Goal: Information Seeking & Learning: Check status

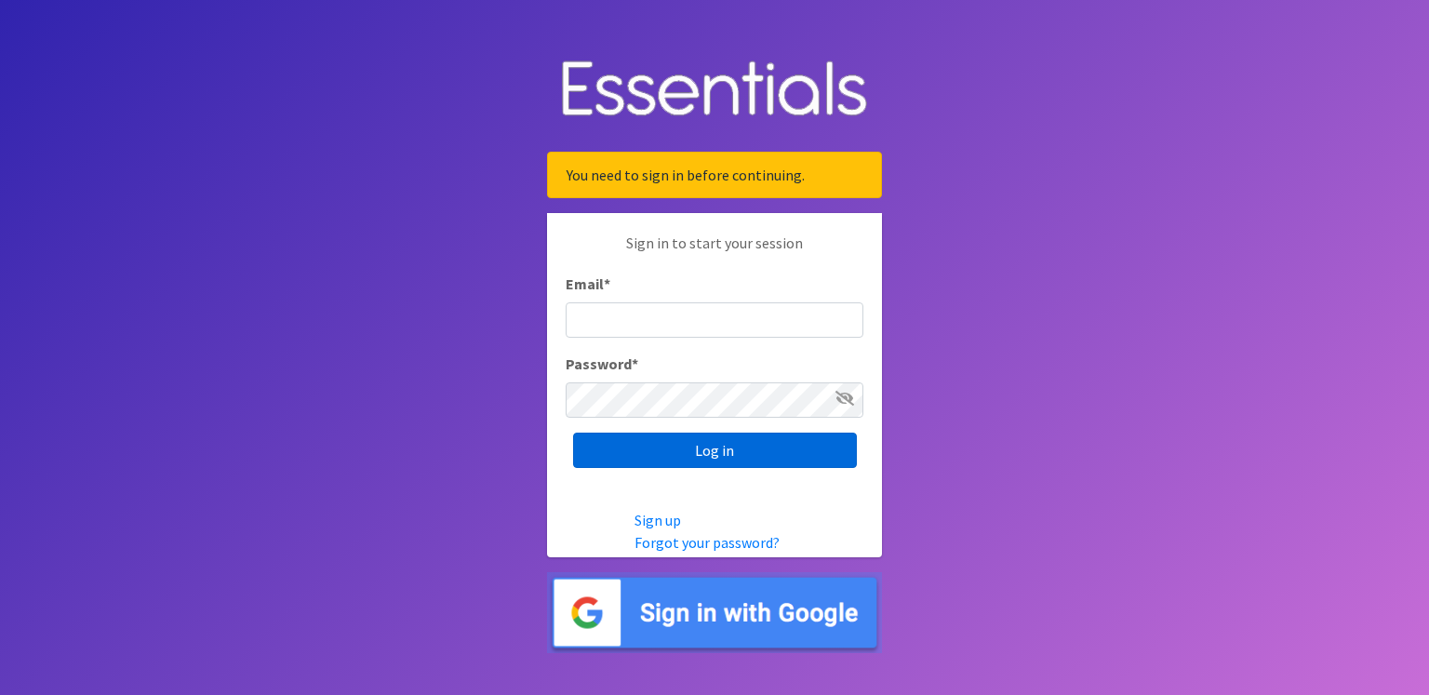
type input "renae.verstegen@unitedwayfoxcities.org"
click at [739, 449] on input "Log in" at bounding box center [715, 450] width 284 height 35
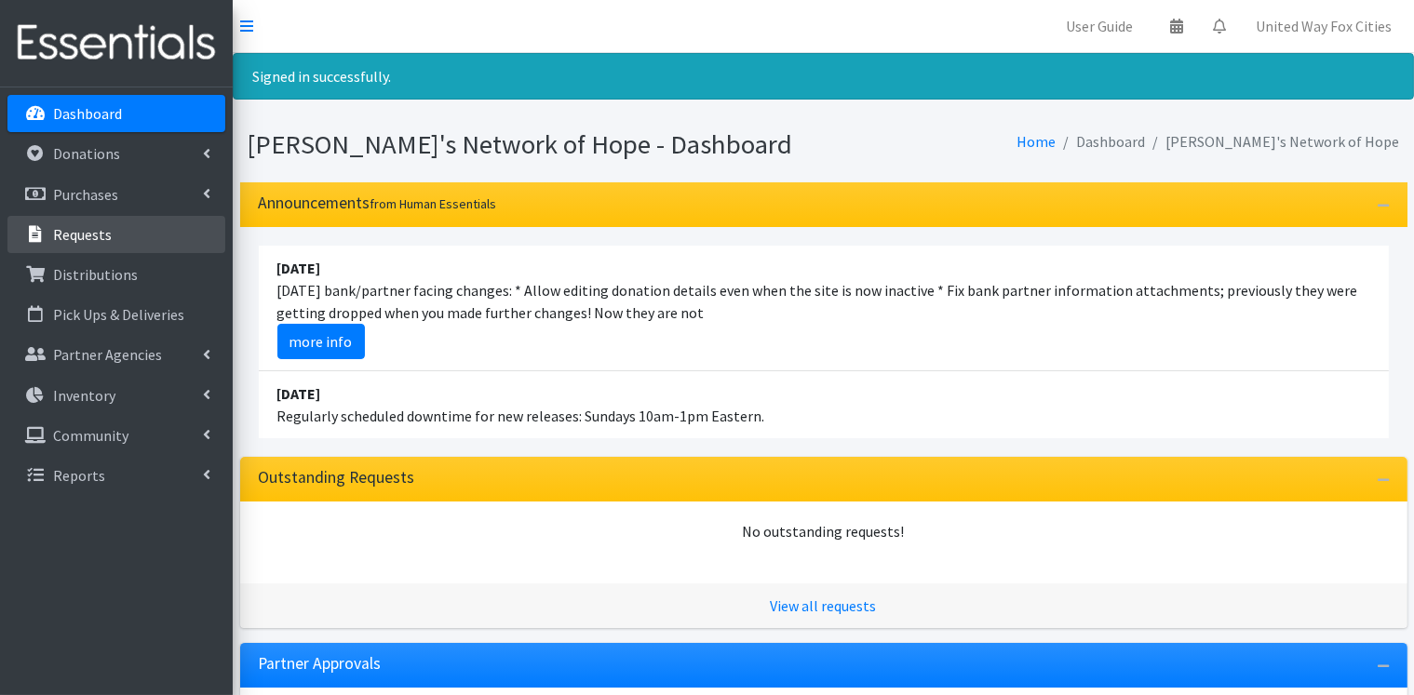
click at [108, 235] on p "Requests" at bounding box center [82, 234] width 59 height 19
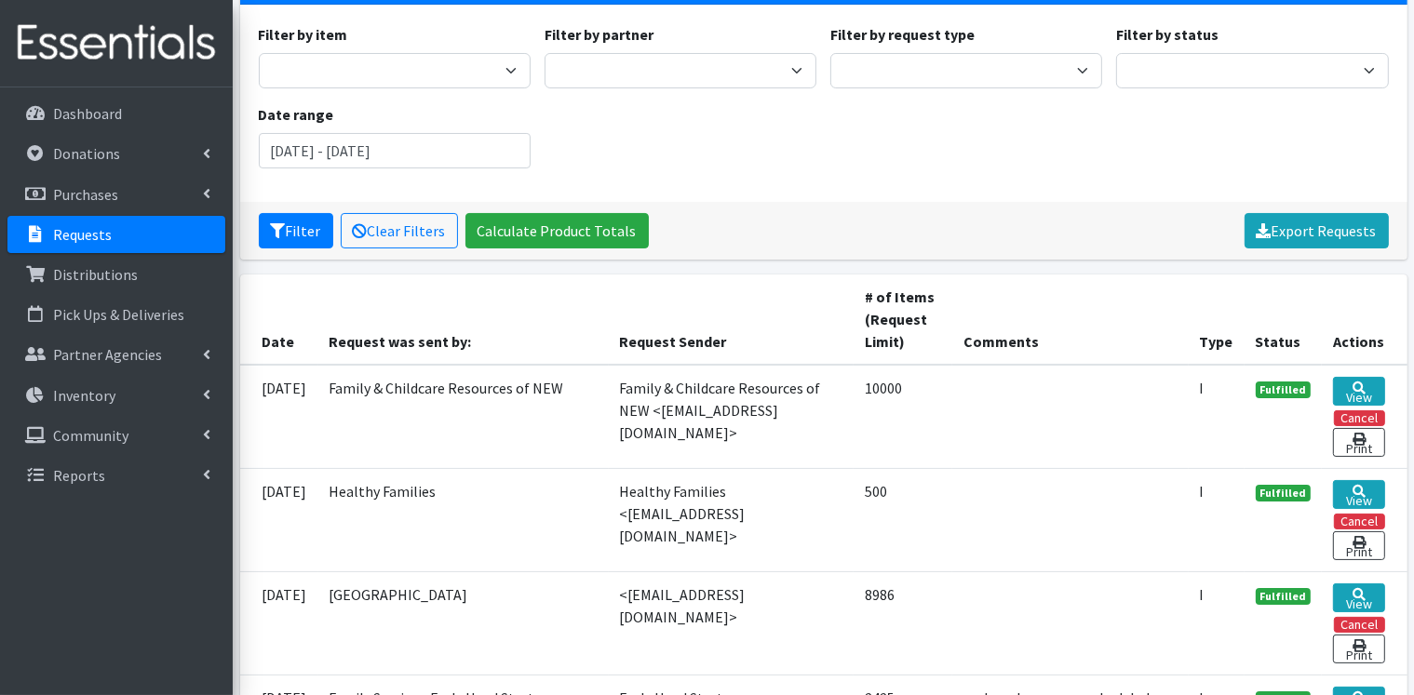
scroll to position [186, 0]
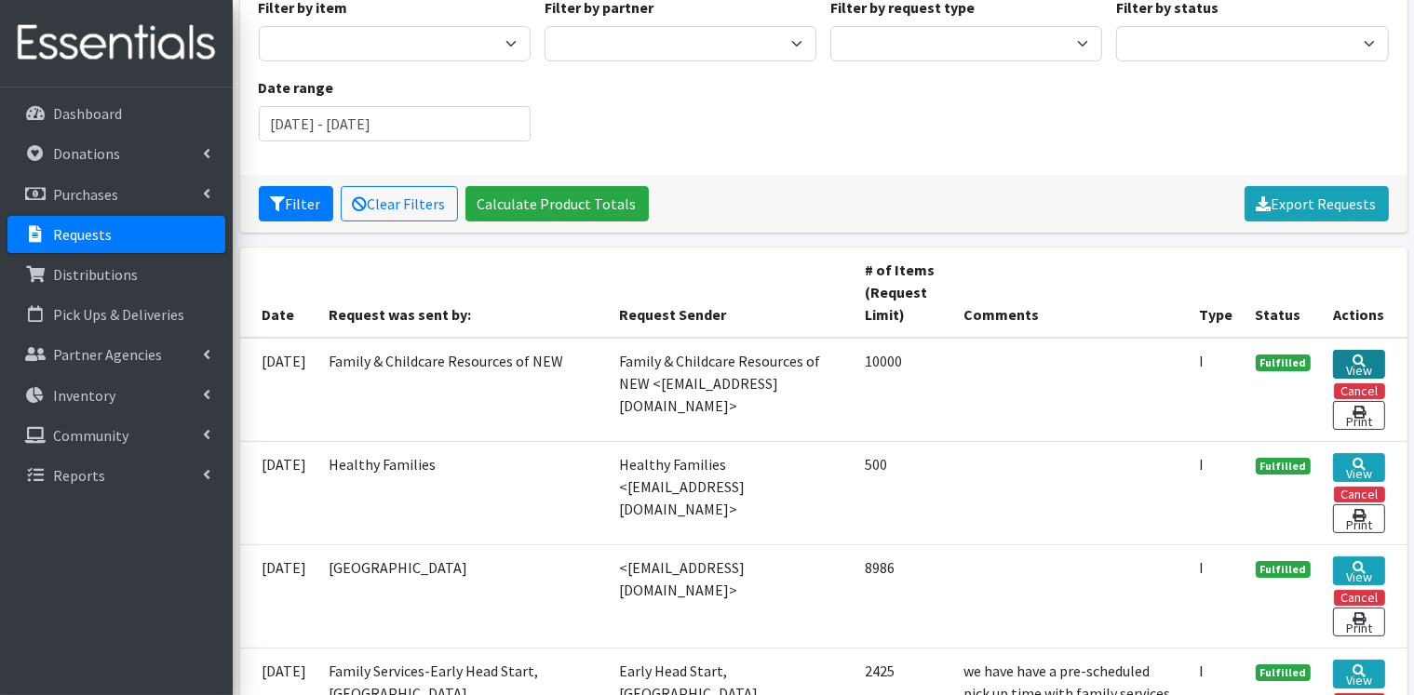
click at [1365, 361] on link "View" at bounding box center [1358, 364] width 51 height 29
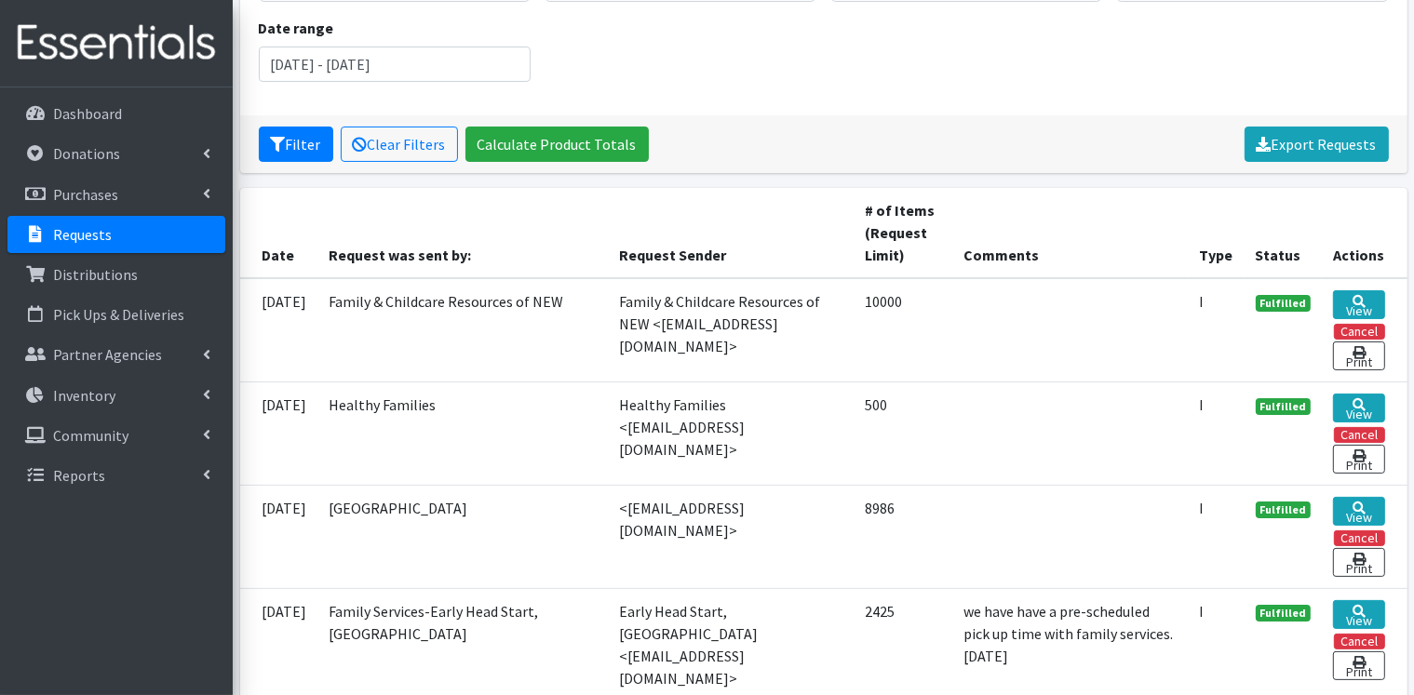
scroll to position [372, 0]
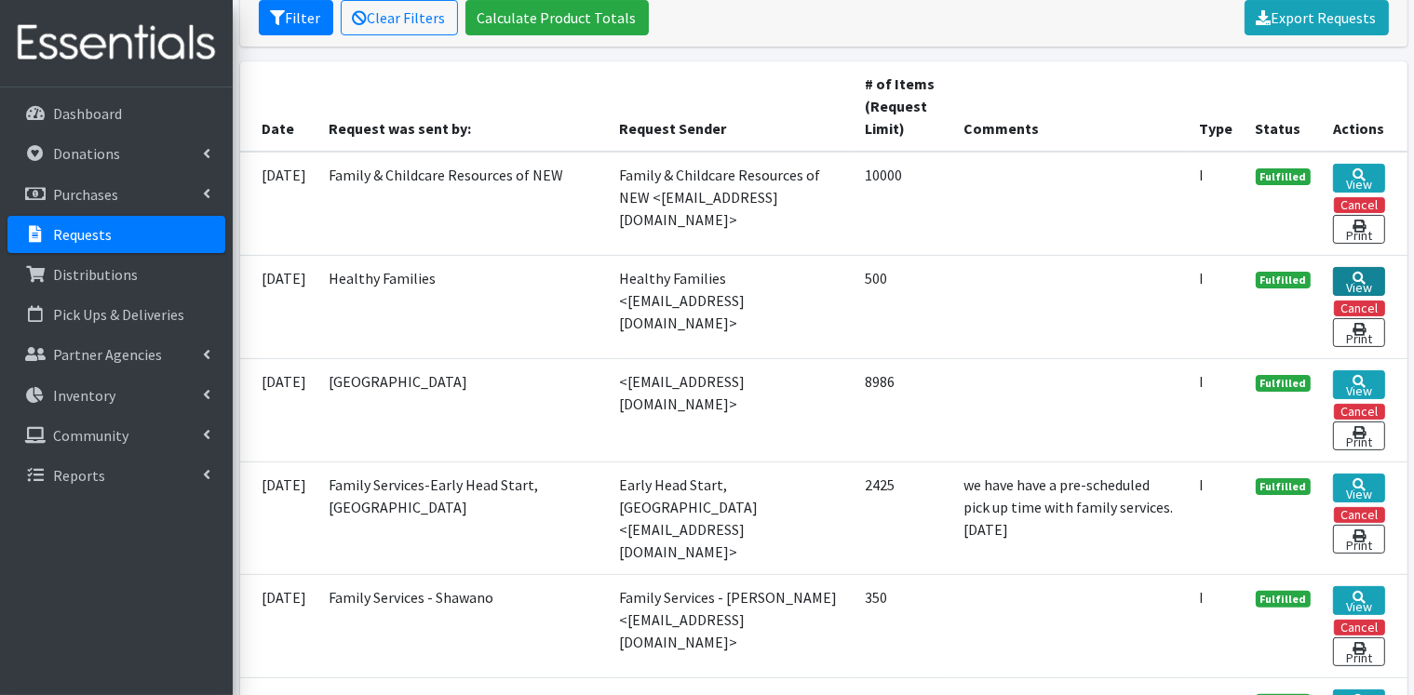
click at [1366, 275] on link "View" at bounding box center [1358, 281] width 51 height 29
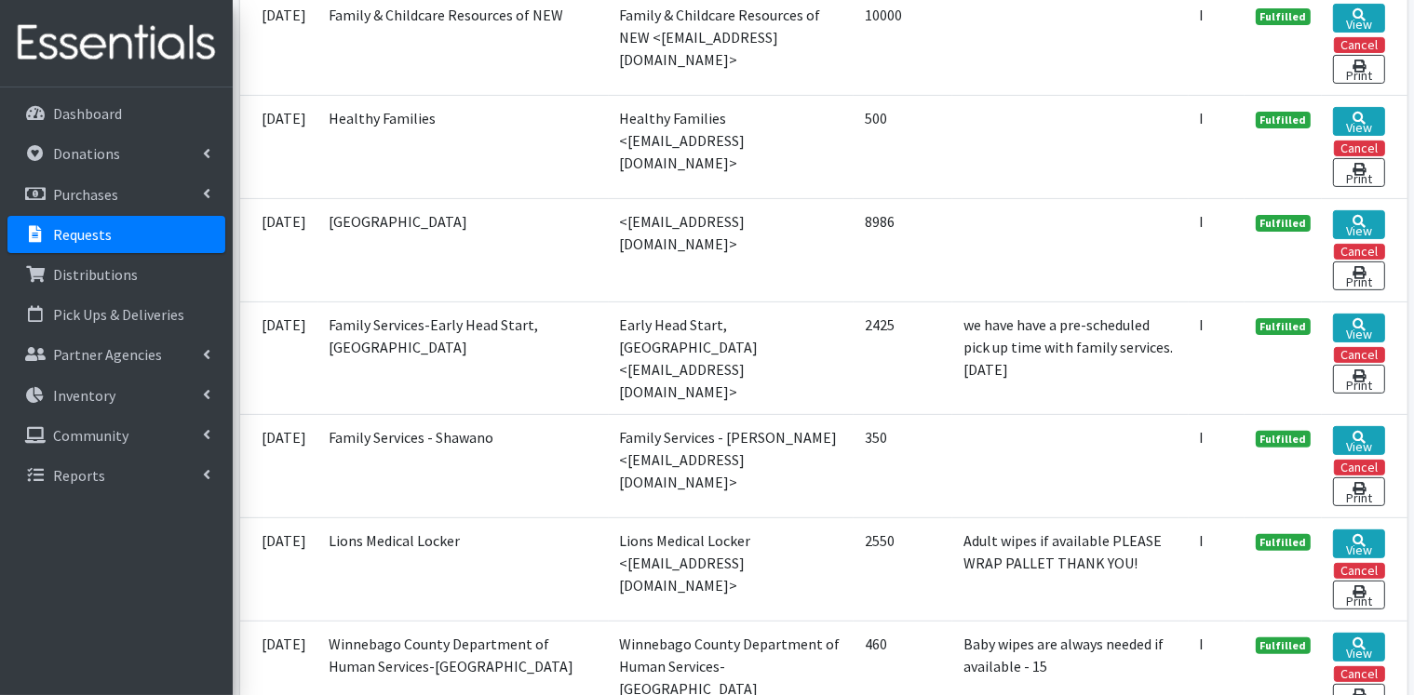
scroll to position [558, 0]
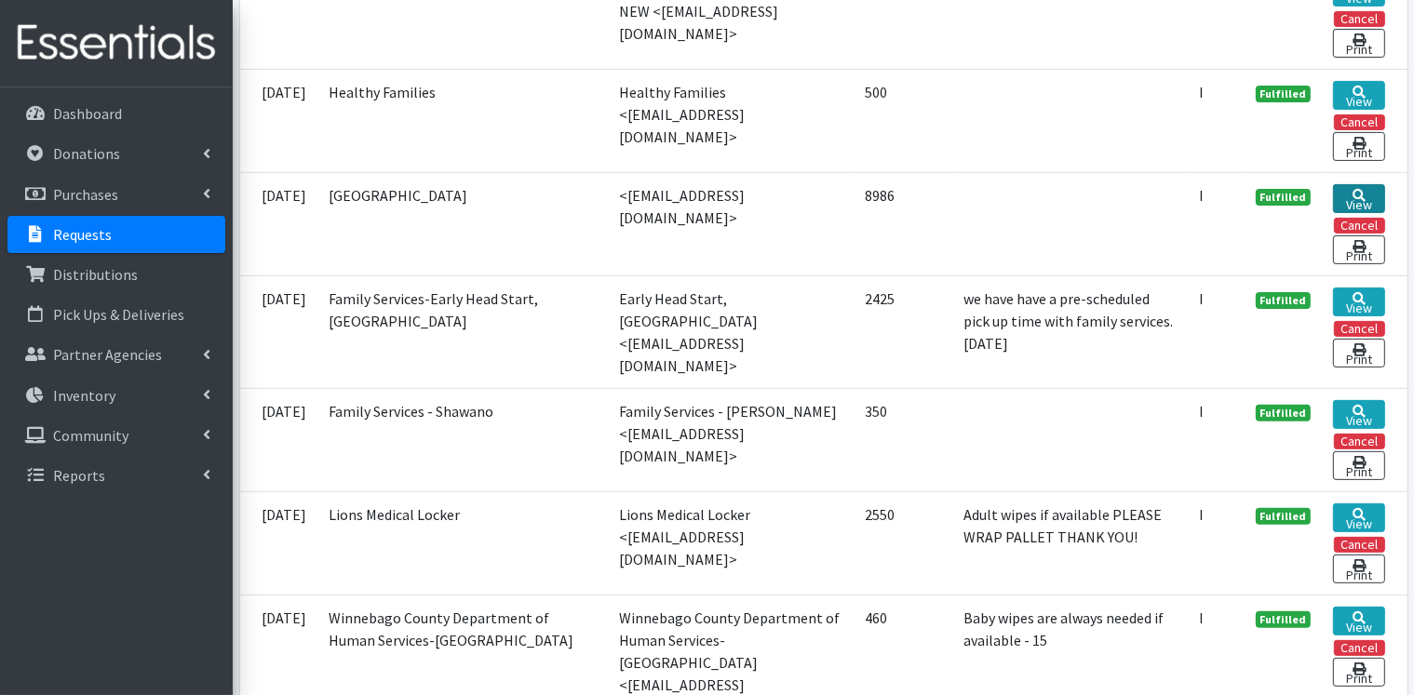
click at [1358, 197] on link "View" at bounding box center [1358, 198] width 51 height 29
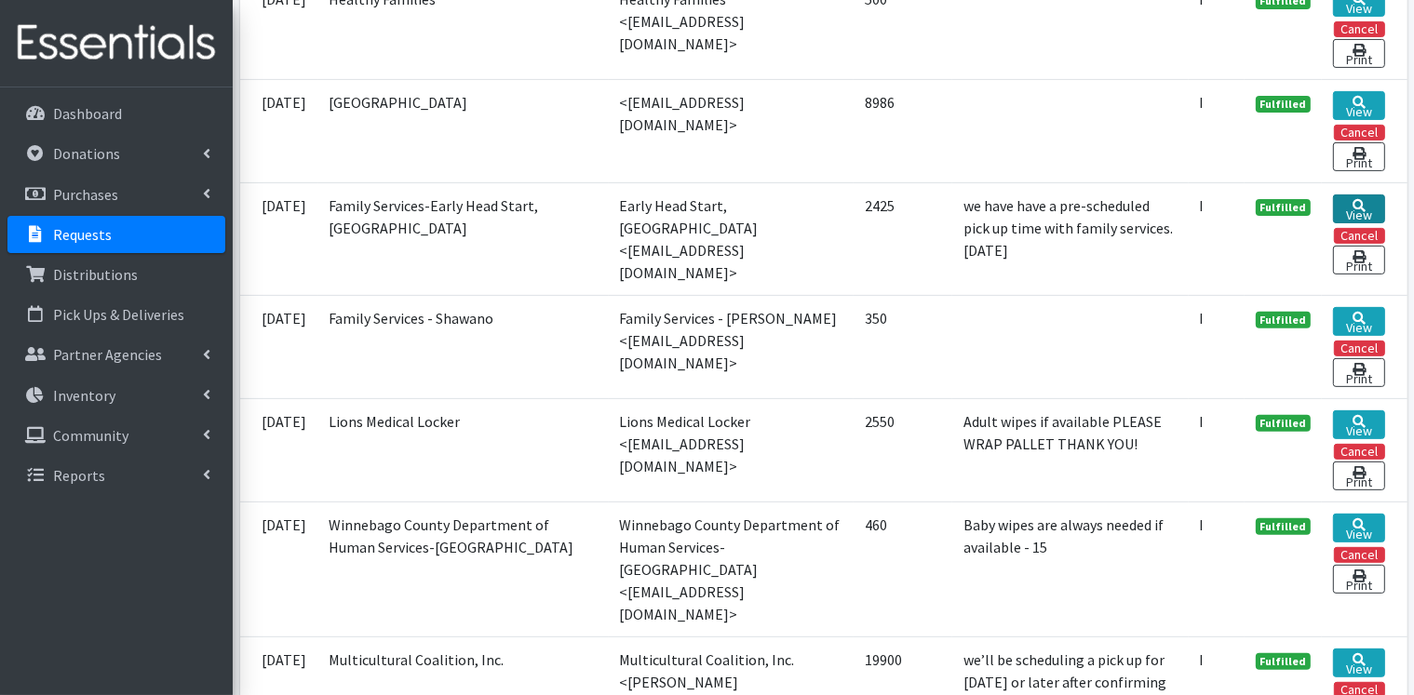
click at [1359, 204] on link "View" at bounding box center [1358, 208] width 51 height 29
click at [1369, 101] on link "View" at bounding box center [1358, 105] width 51 height 29
click at [1349, 206] on link "View" at bounding box center [1358, 208] width 51 height 29
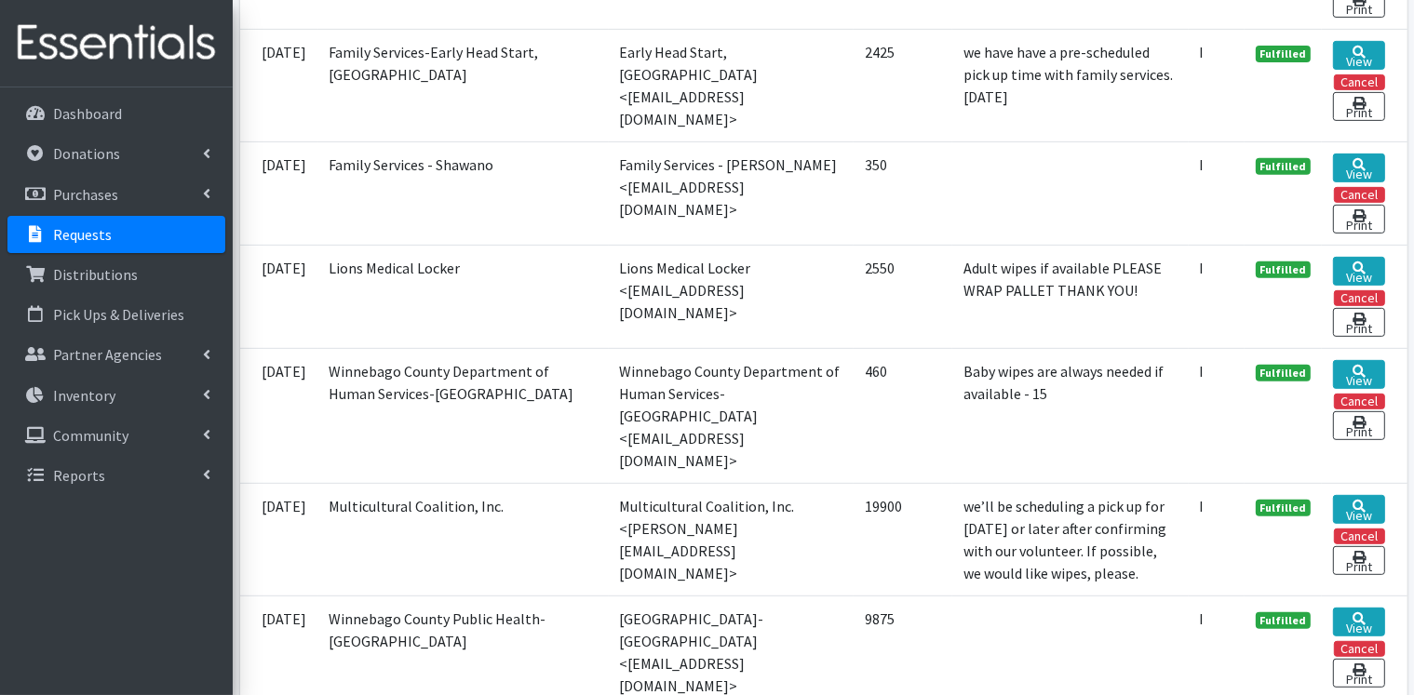
scroll to position [838, 0]
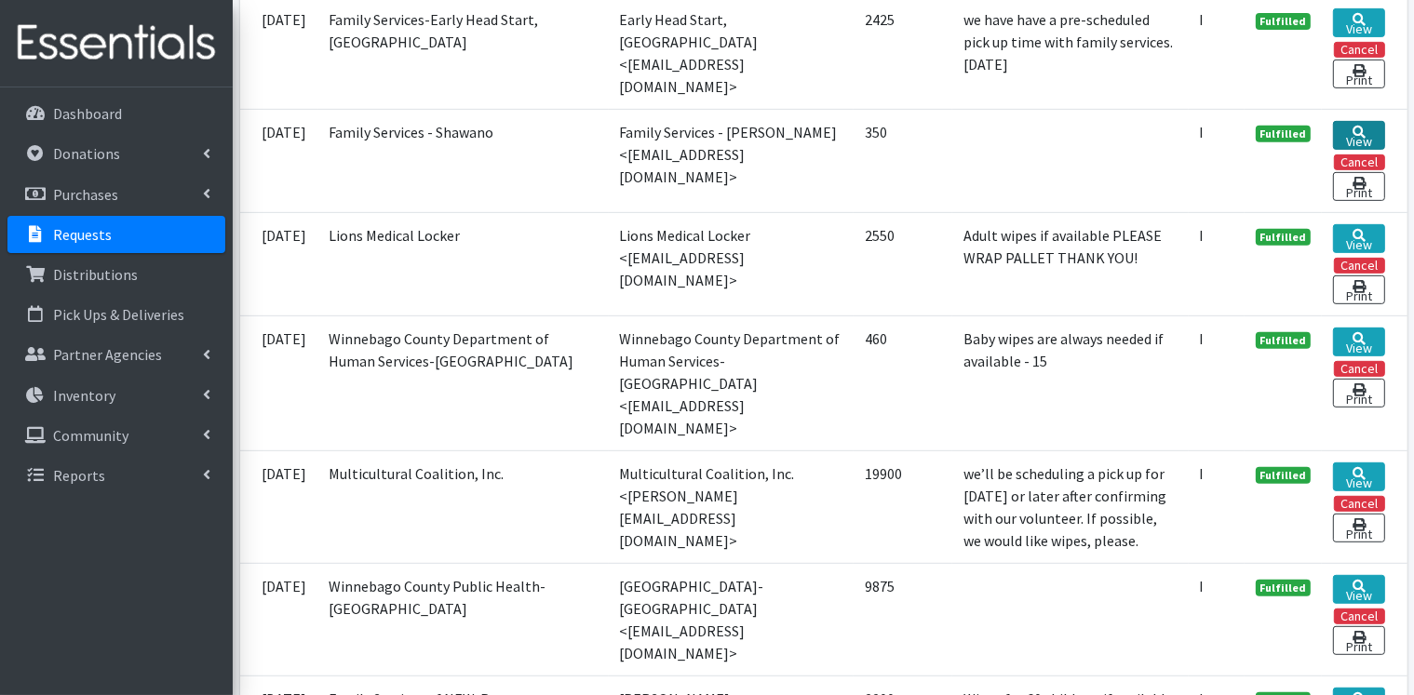
click at [1372, 121] on link "View" at bounding box center [1358, 135] width 51 height 29
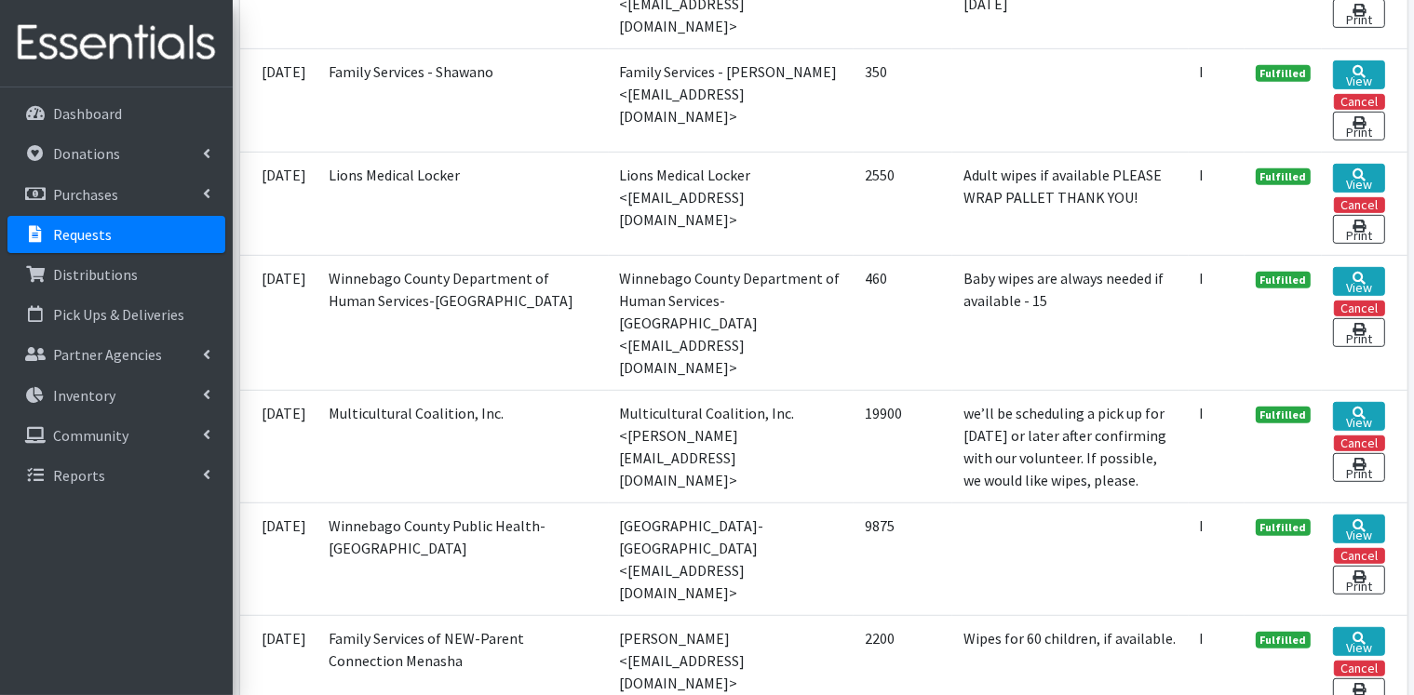
scroll to position [931, 0]
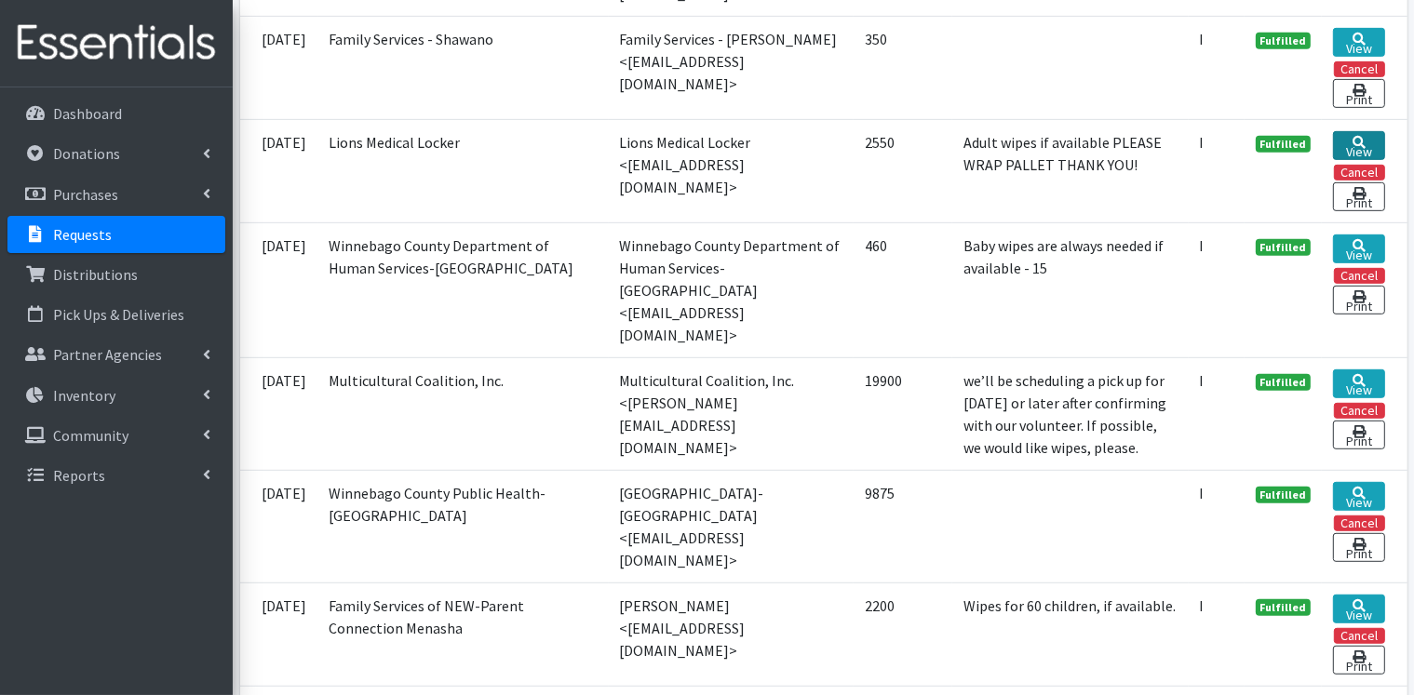
click at [1347, 131] on link "View" at bounding box center [1358, 145] width 51 height 29
click at [1360, 239] on icon at bounding box center [1358, 245] width 13 height 13
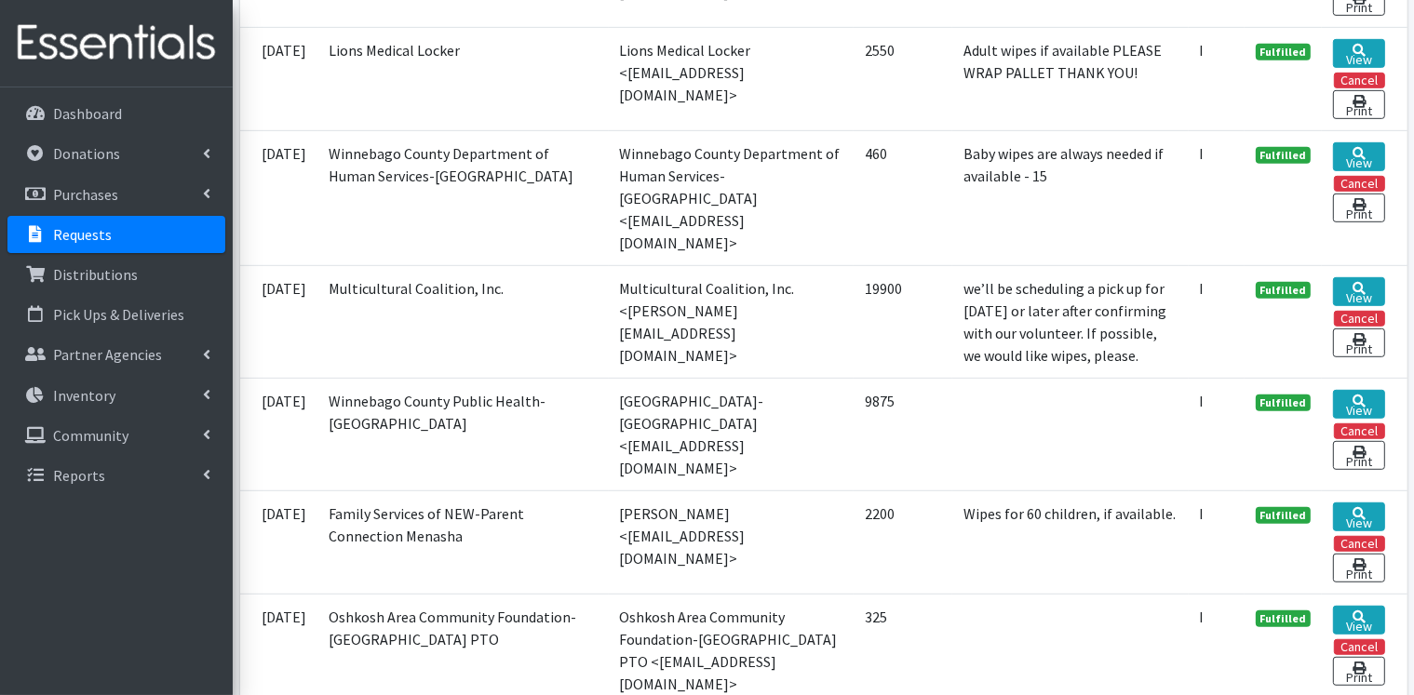
scroll to position [1024, 0]
click at [1370, 276] on link "View" at bounding box center [1358, 290] width 51 height 29
click at [1373, 389] on link "View" at bounding box center [1358, 403] width 51 height 29
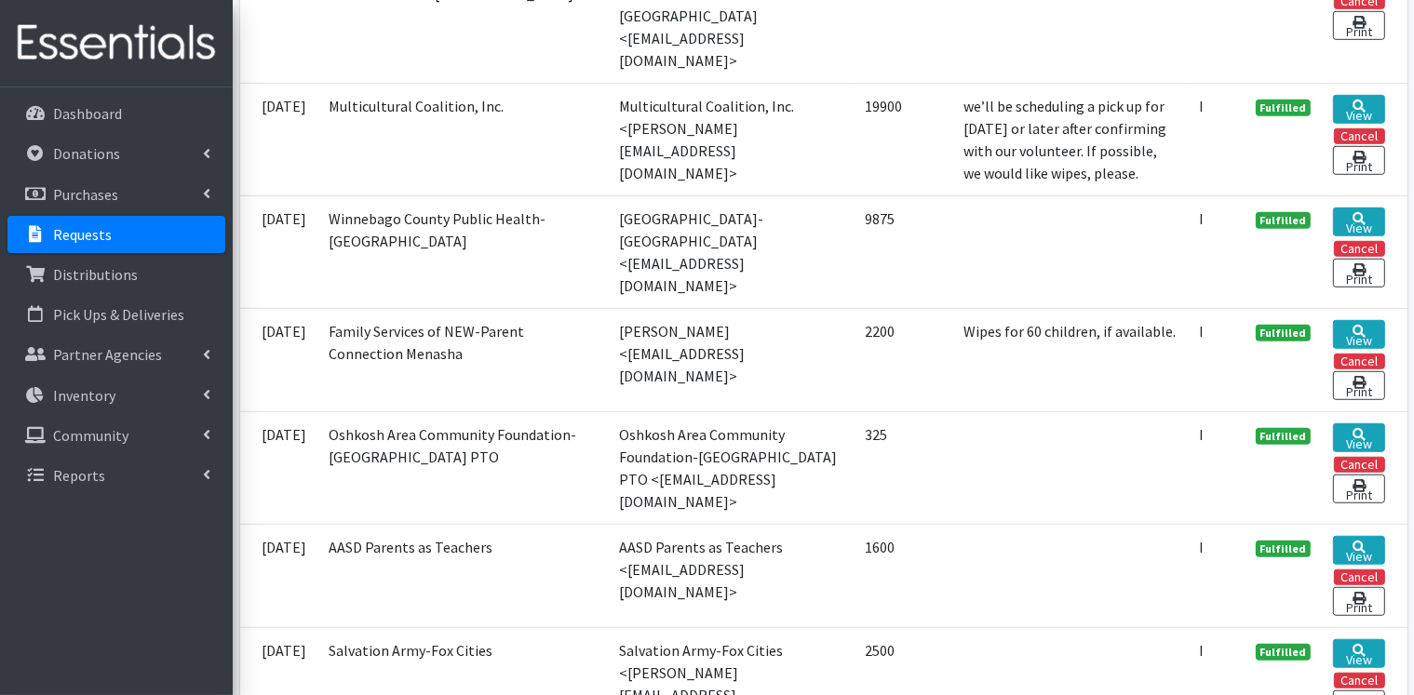
scroll to position [1210, 0]
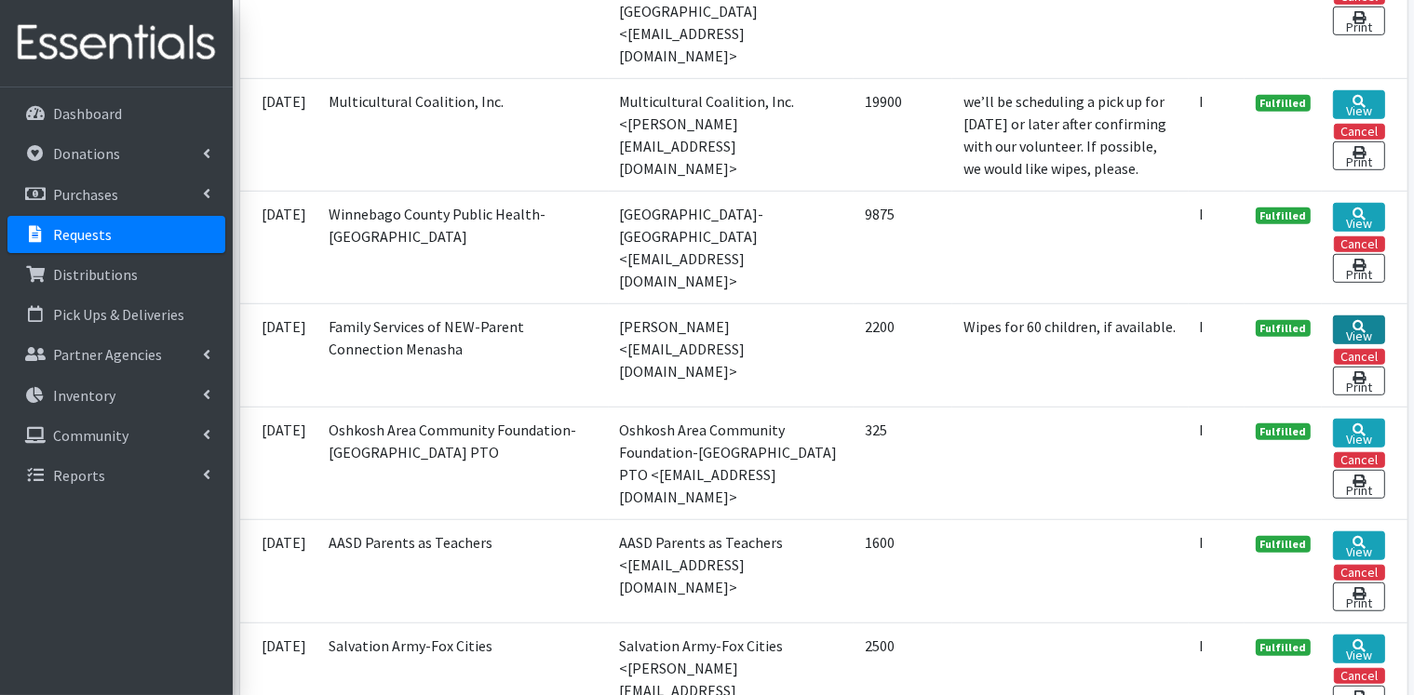
click at [1350, 315] on link "View" at bounding box center [1358, 329] width 51 height 29
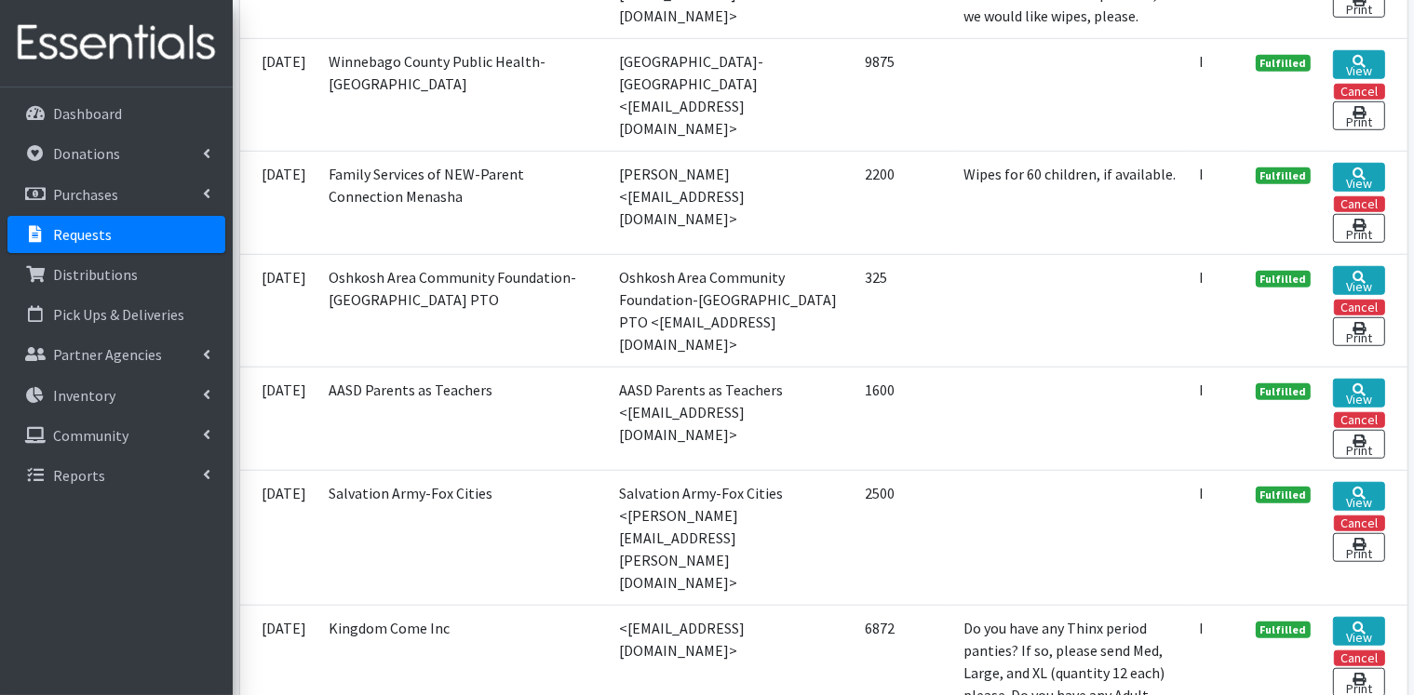
scroll to position [1396, 0]
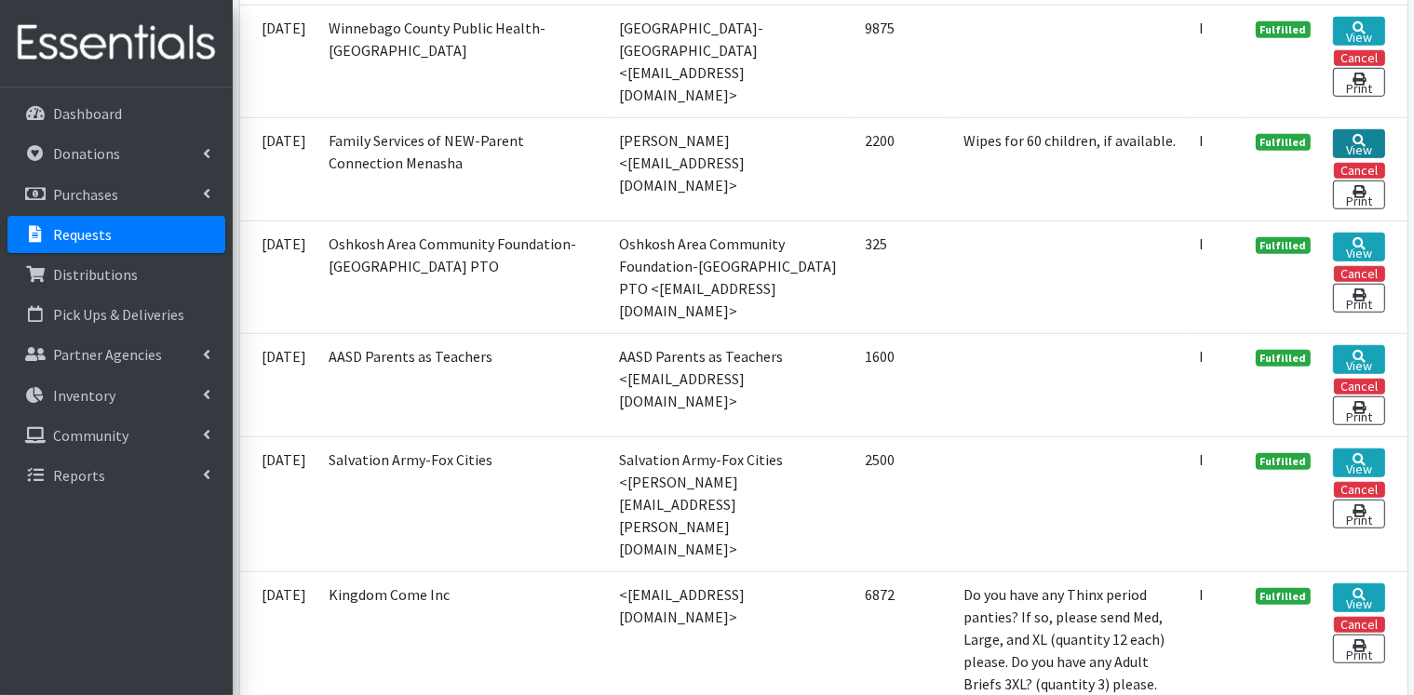
click at [1359, 129] on link "View" at bounding box center [1358, 143] width 51 height 29
click at [1370, 233] on link "View" at bounding box center [1358, 247] width 51 height 29
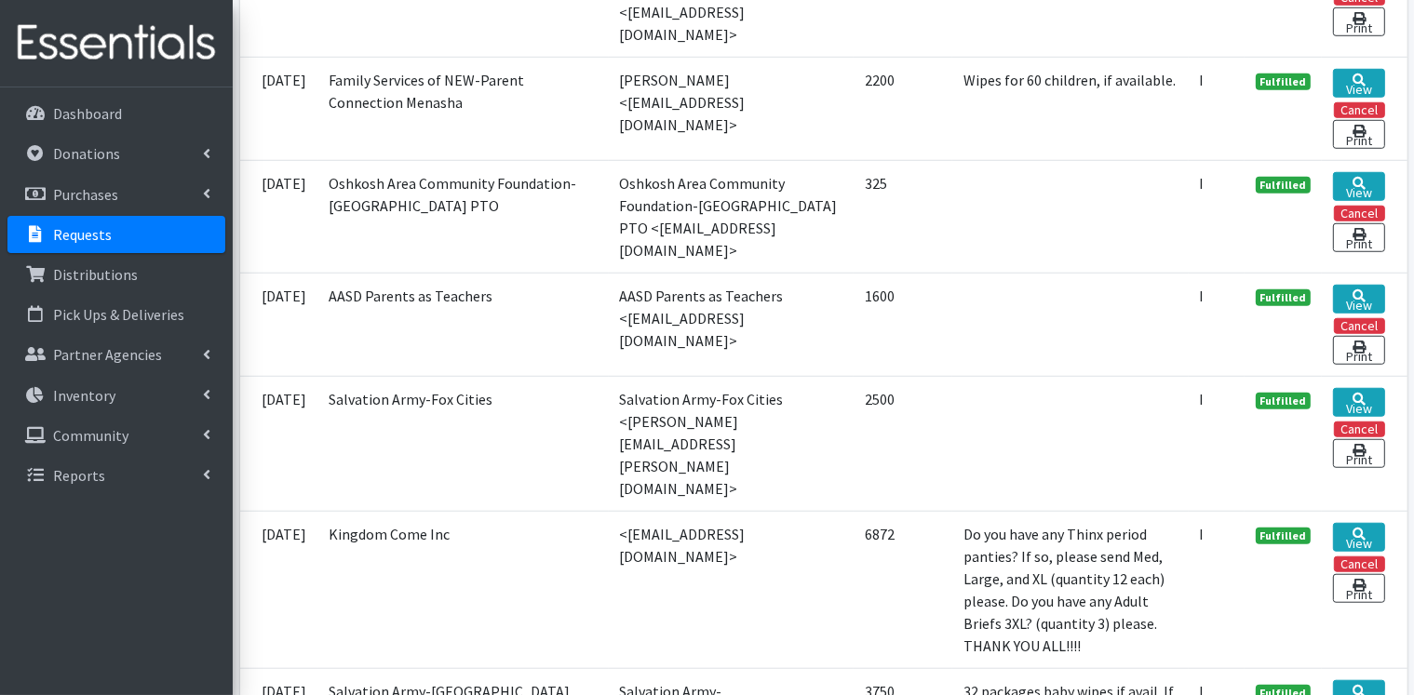
scroll to position [1489, 0]
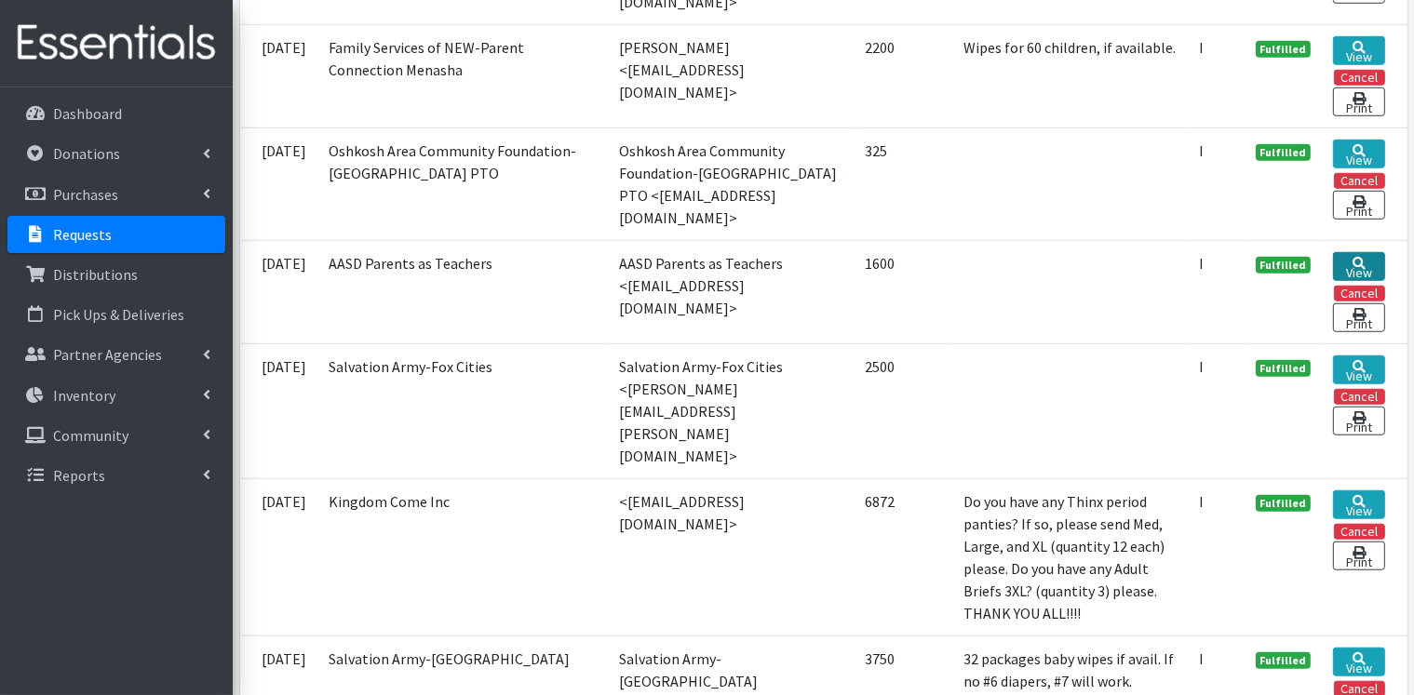
click at [1373, 252] on link "View" at bounding box center [1358, 266] width 51 height 29
click at [1366, 355] on link "View" at bounding box center [1358, 369] width 51 height 29
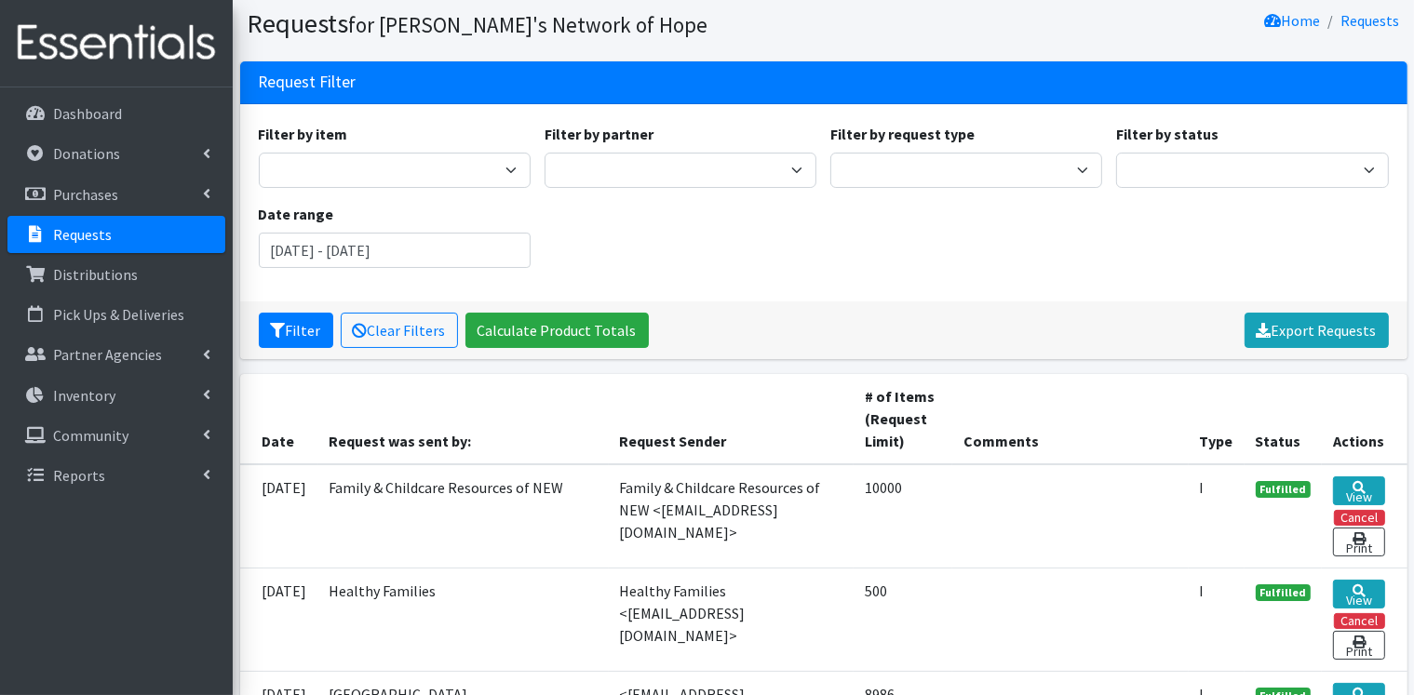
scroll to position [0, 0]
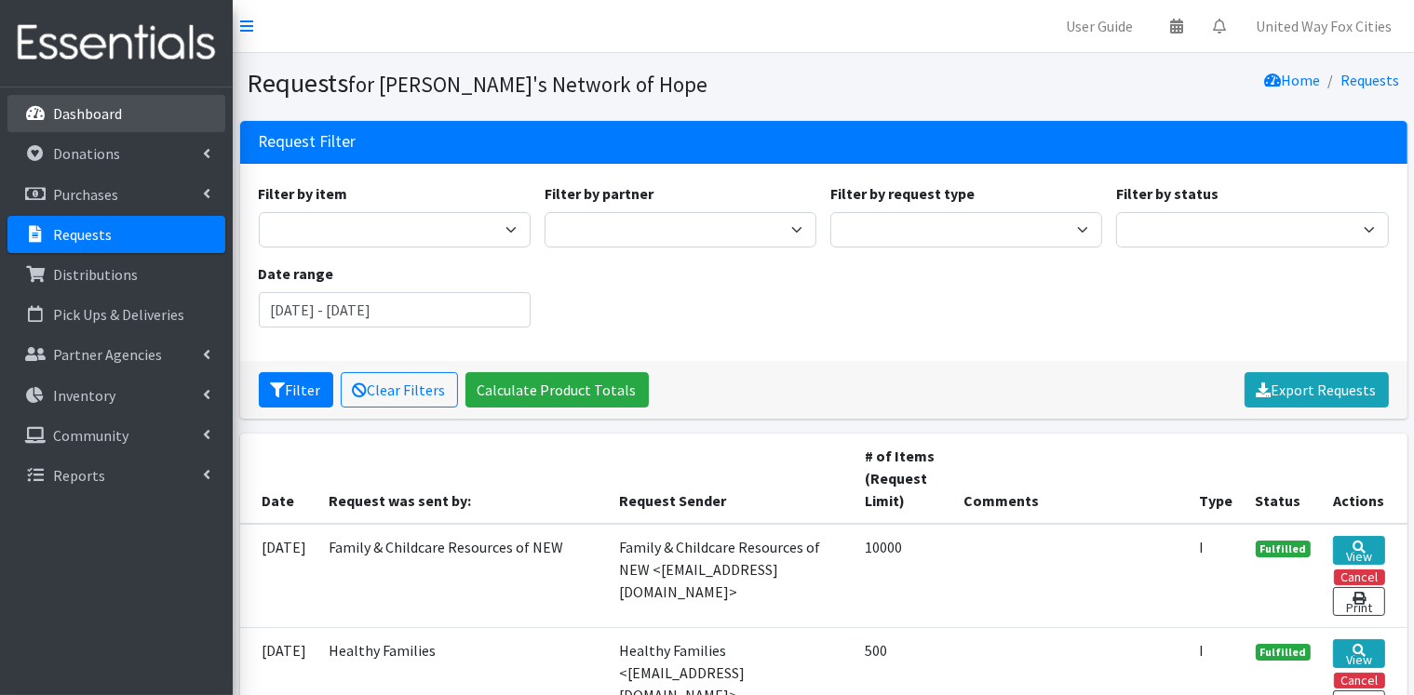
click at [108, 107] on p "Dashboard" at bounding box center [87, 113] width 69 height 19
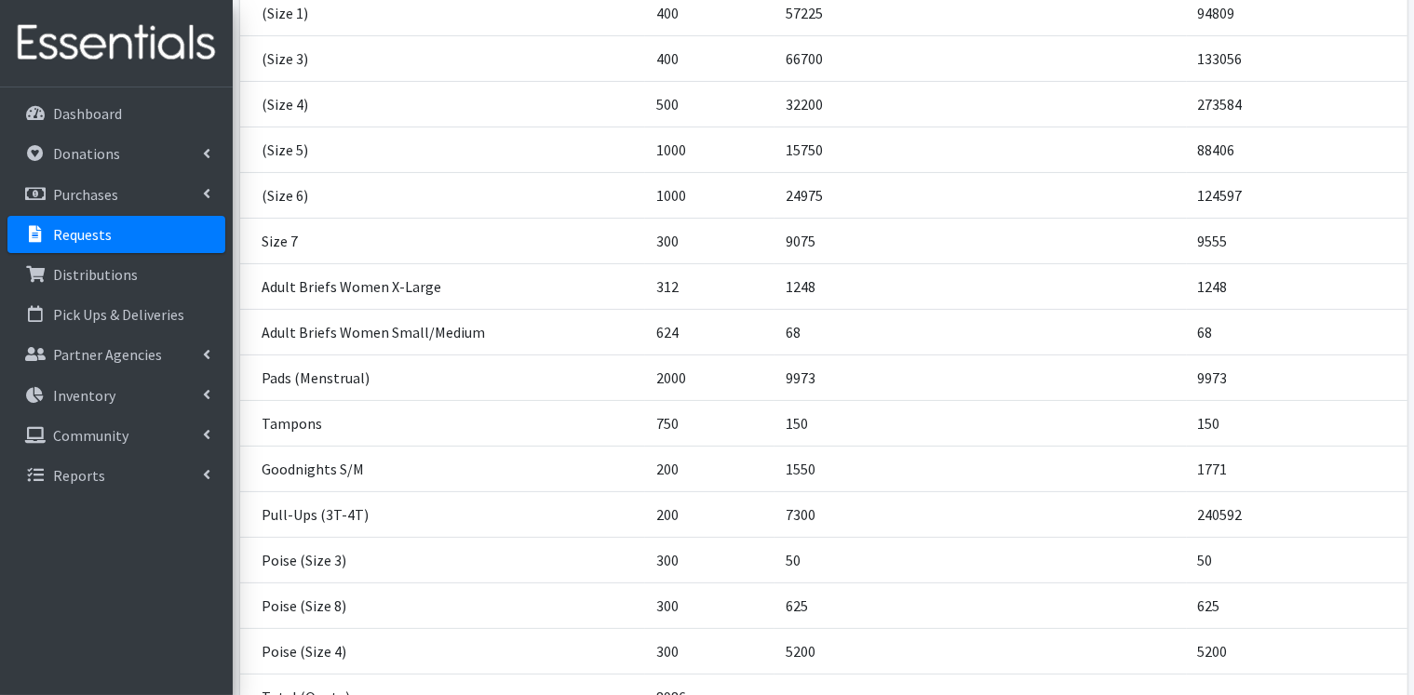
scroll to position [465, 0]
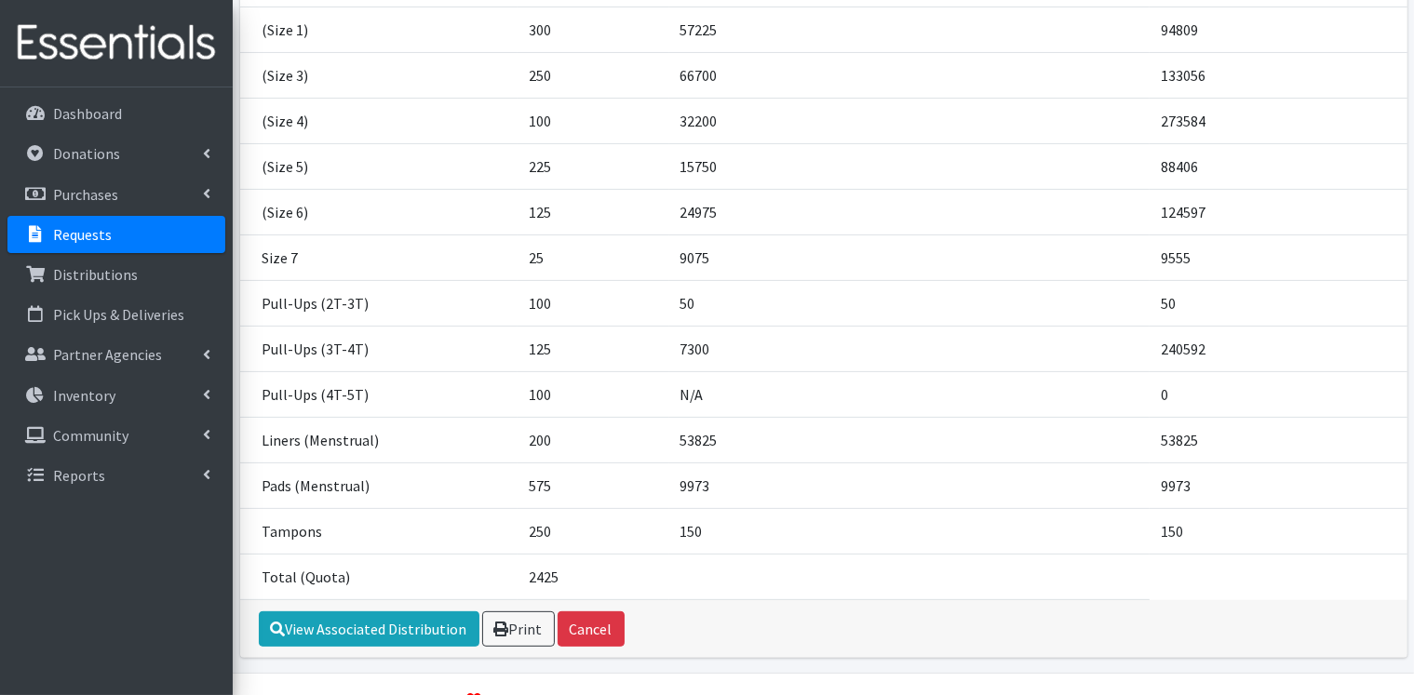
scroll to position [464, 0]
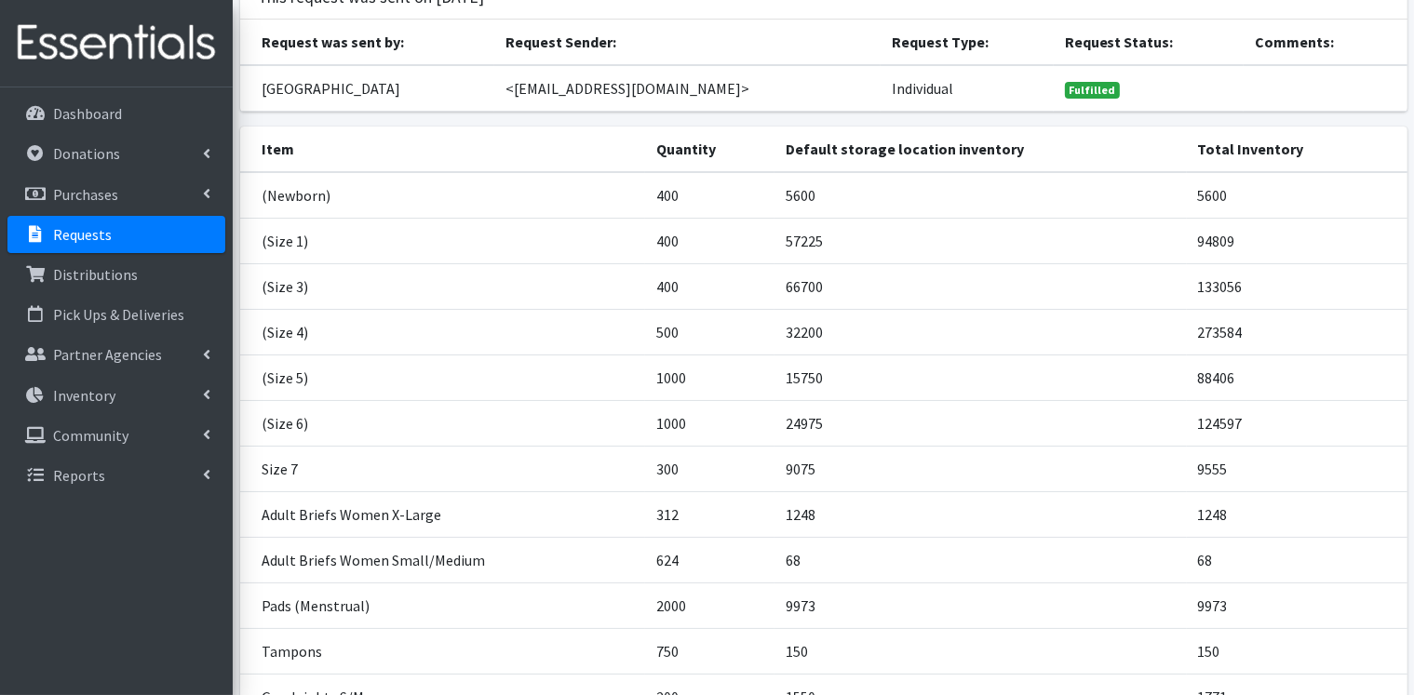
scroll to position [186, 0]
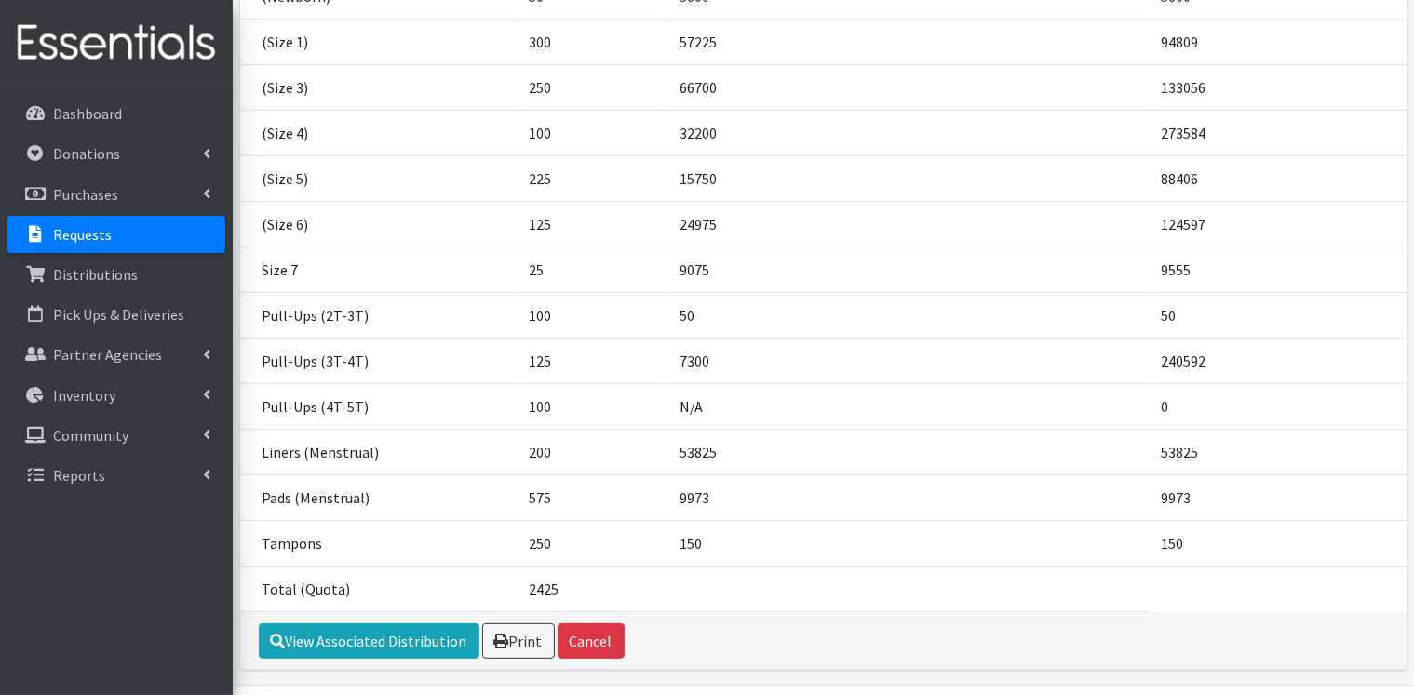
scroll to position [464, 0]
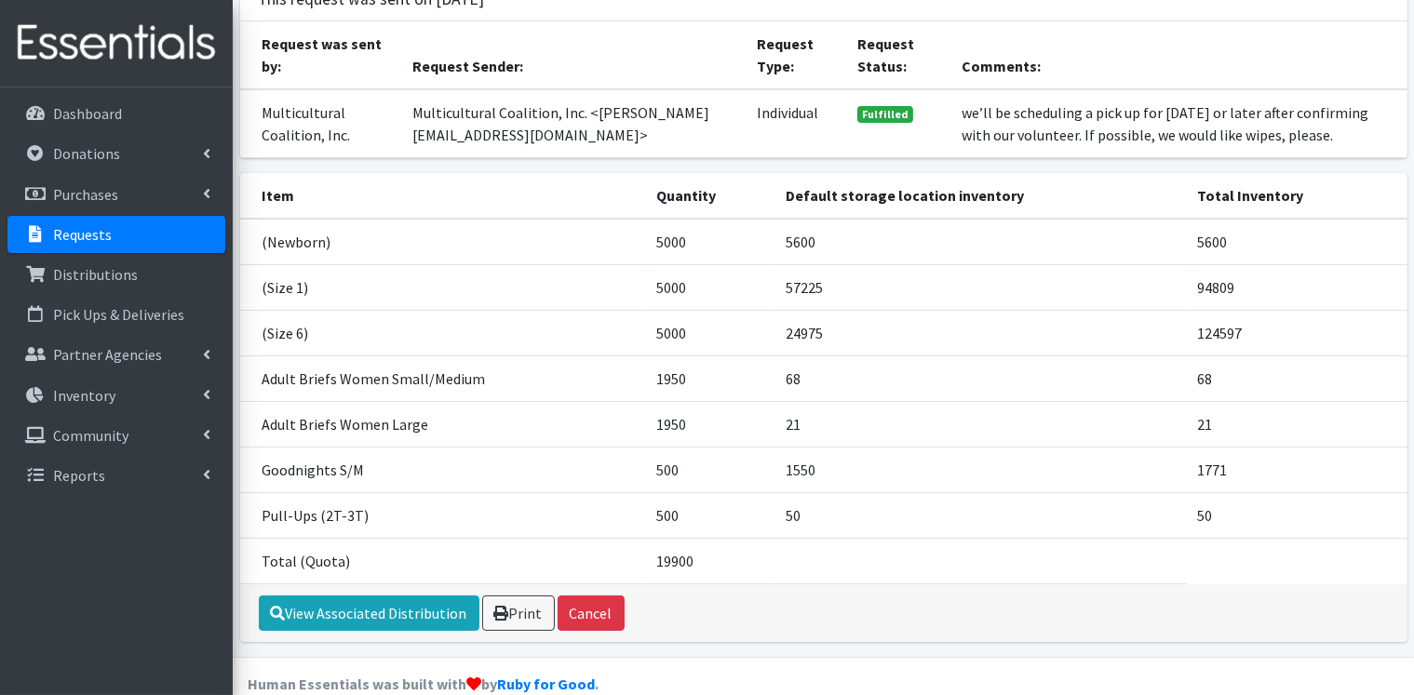
scroll to position [170, 0]
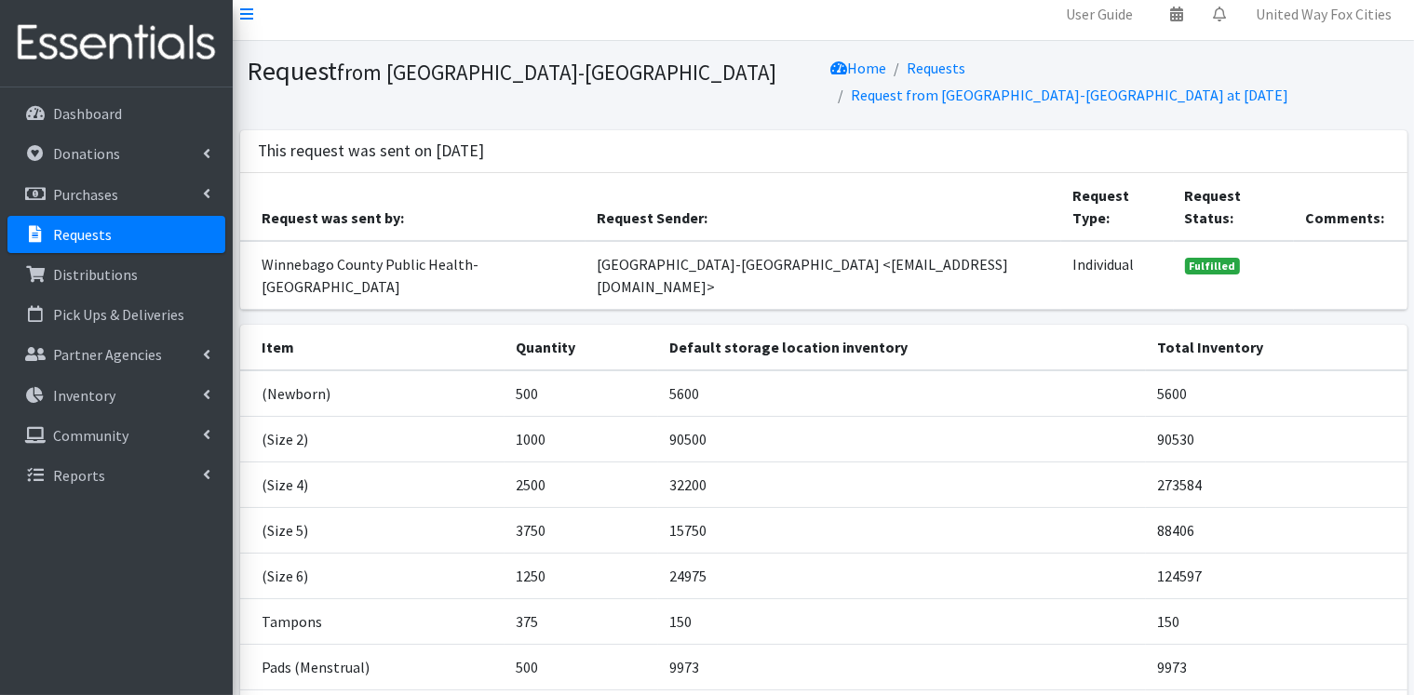
scroll to position [93, 0]
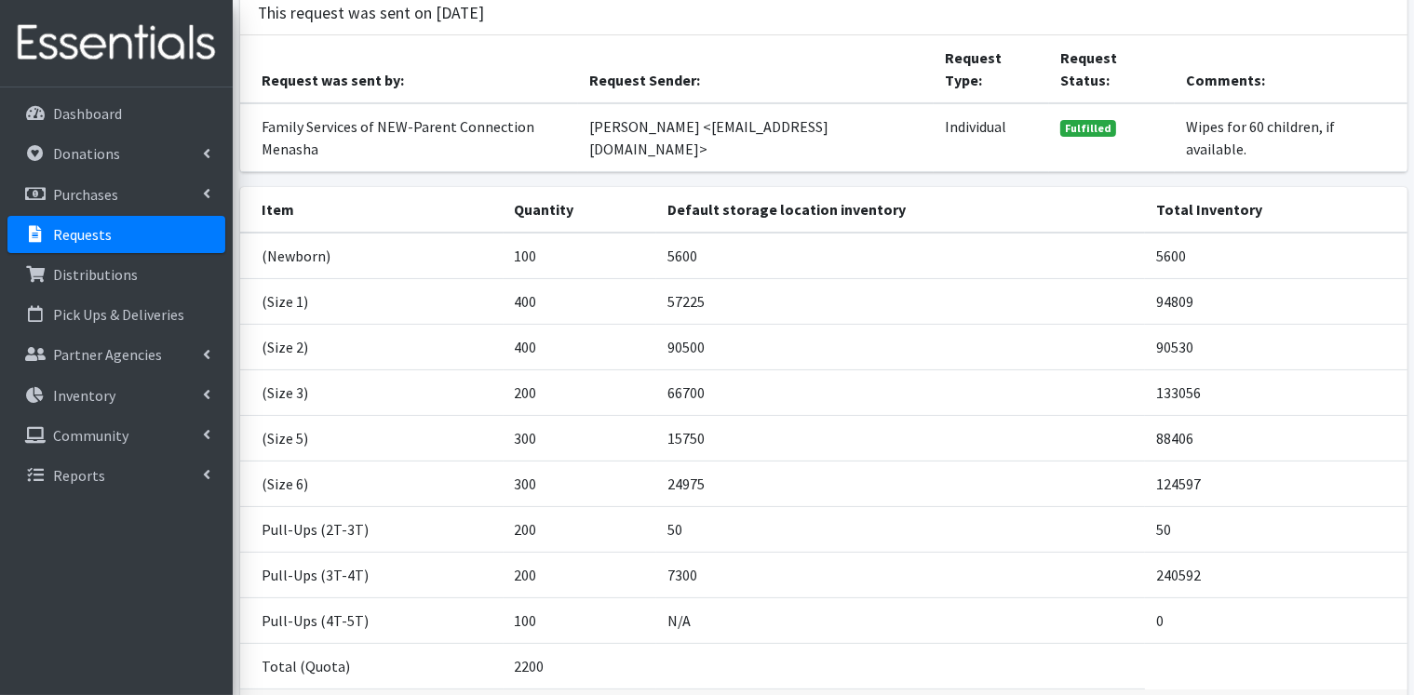
scroll to position [186, 0]
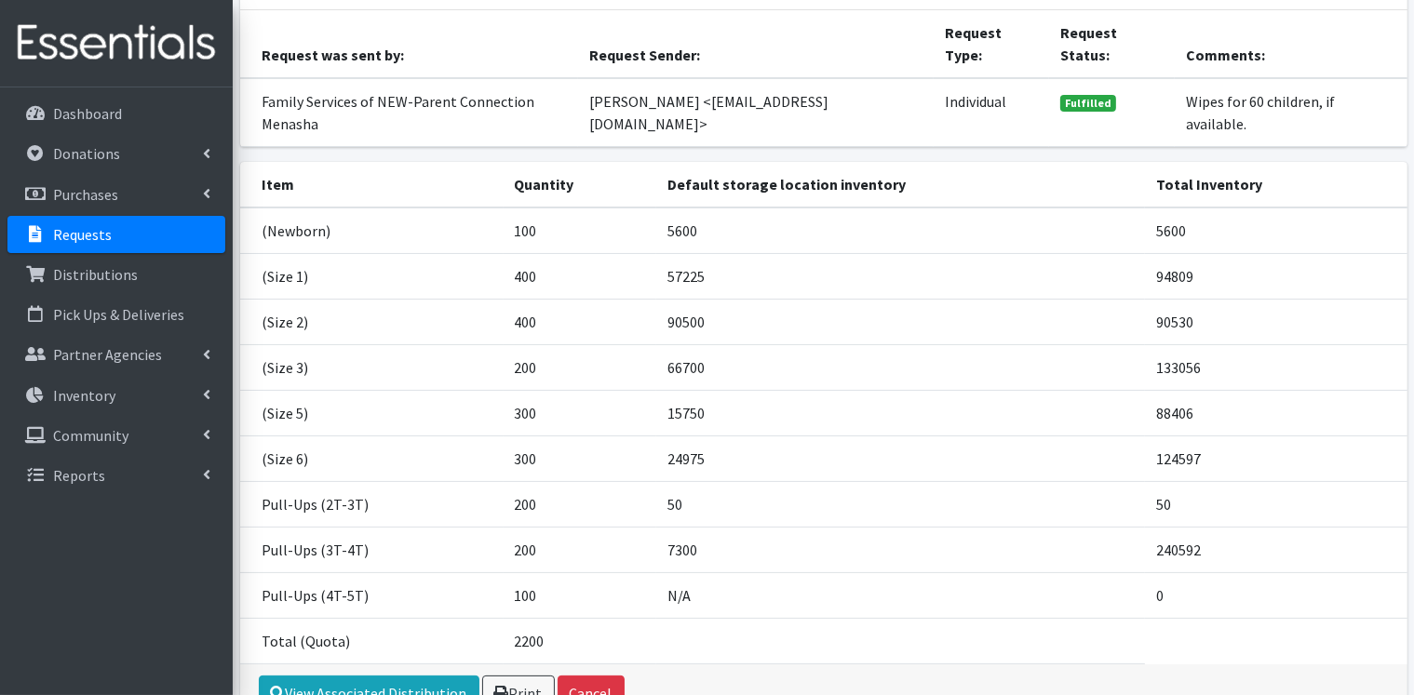
scroll to position [186, 0]
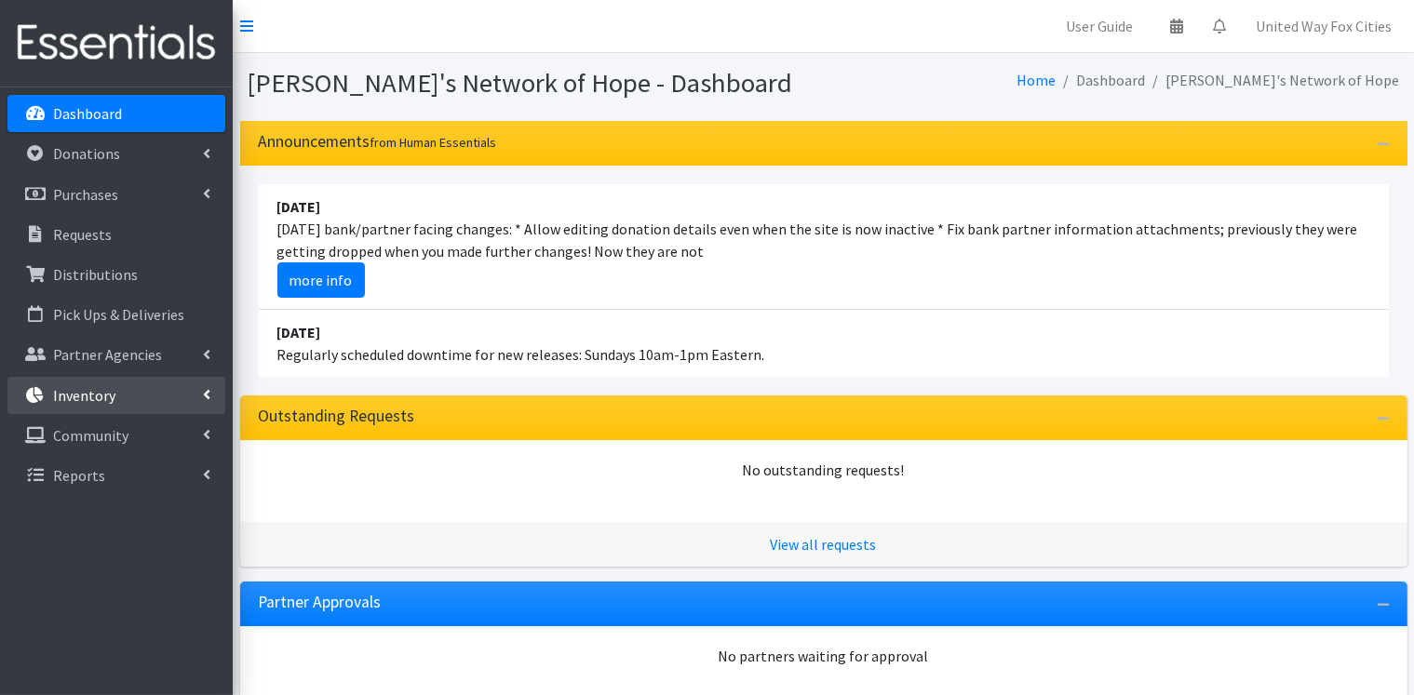
click at [206, 390] on icon at bounding box center [206, 394] width 7 height 15
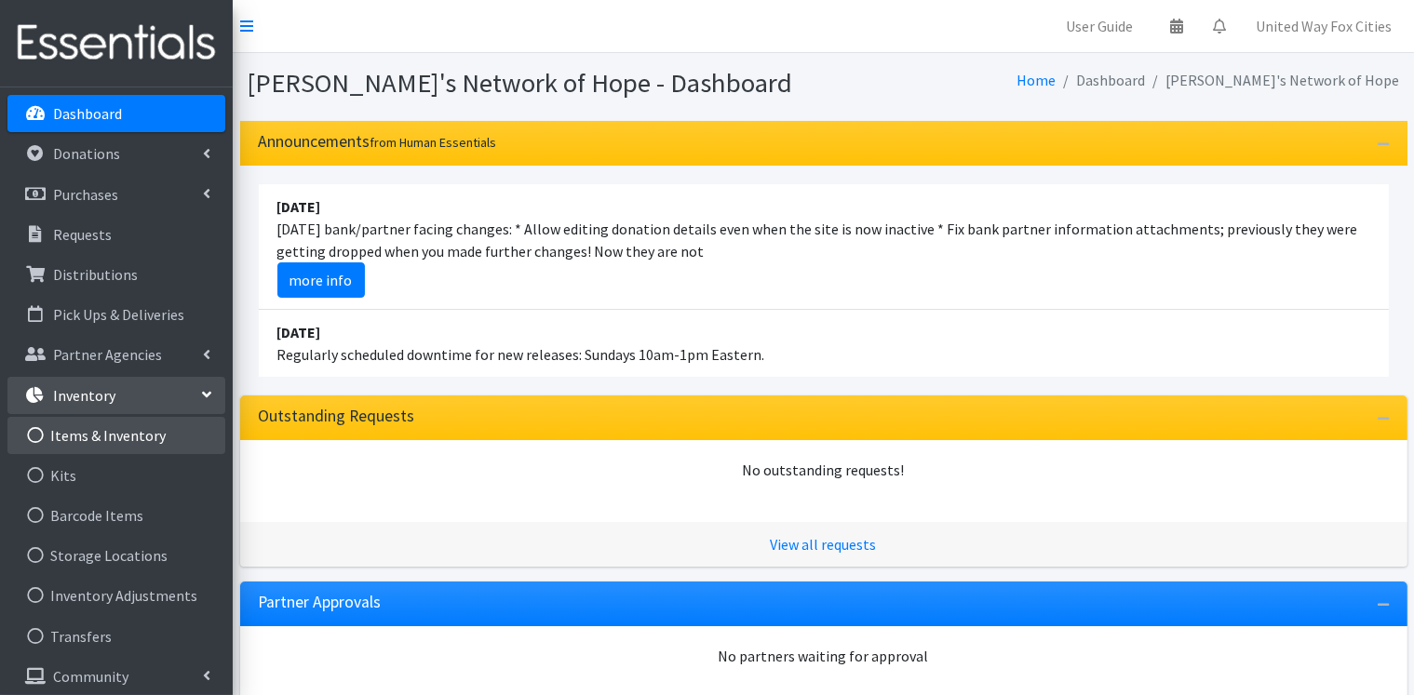
click at [128, 435] on link "Items & Inventory" at bounding box center [116, 435] width 218 height 37
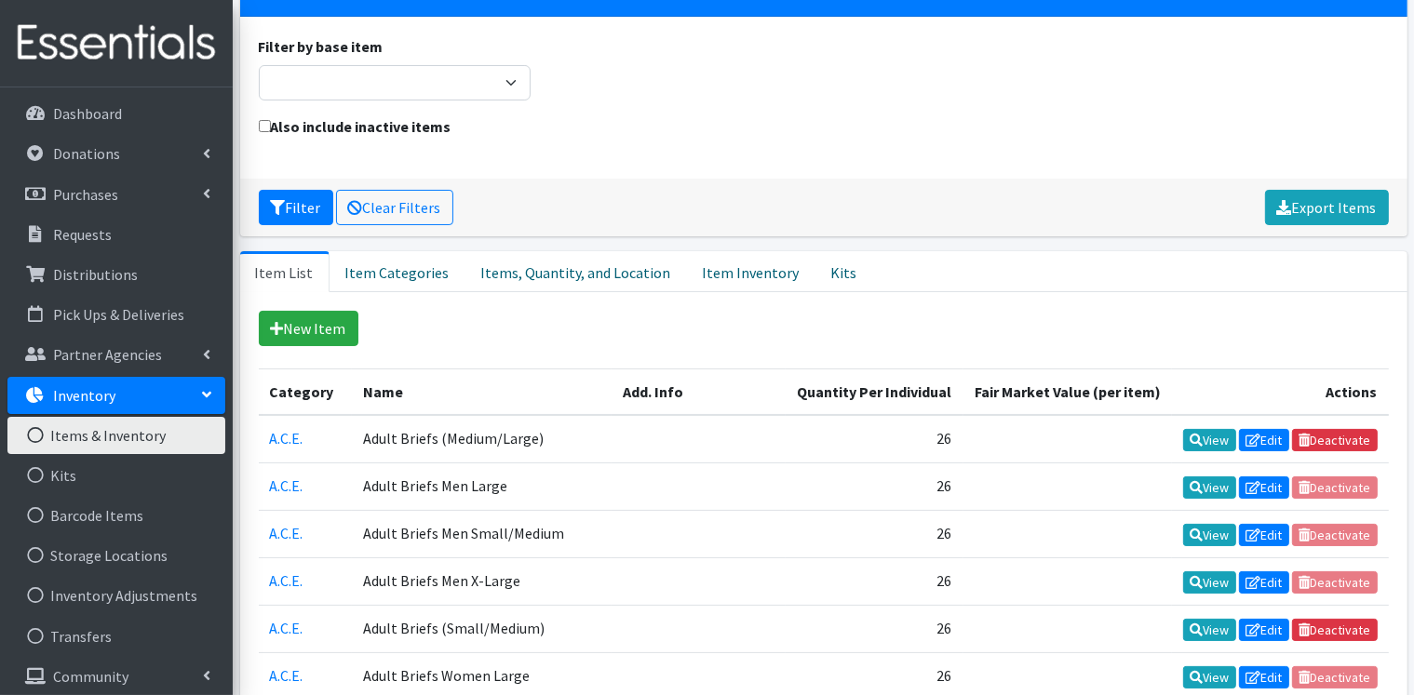
scroll to position [279, 0]
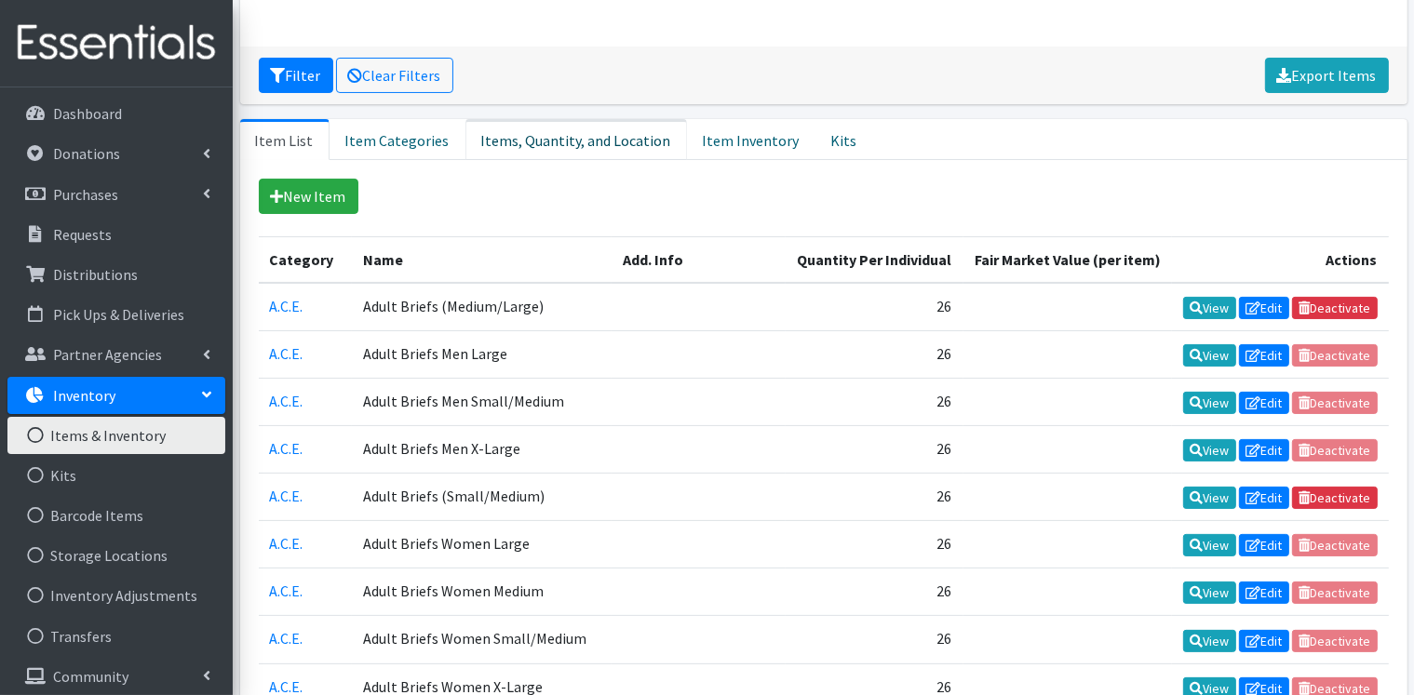
click at [559, 144] on link "Items, Quantity, and Location" at bounding box center [575, 139] width 221 height 41
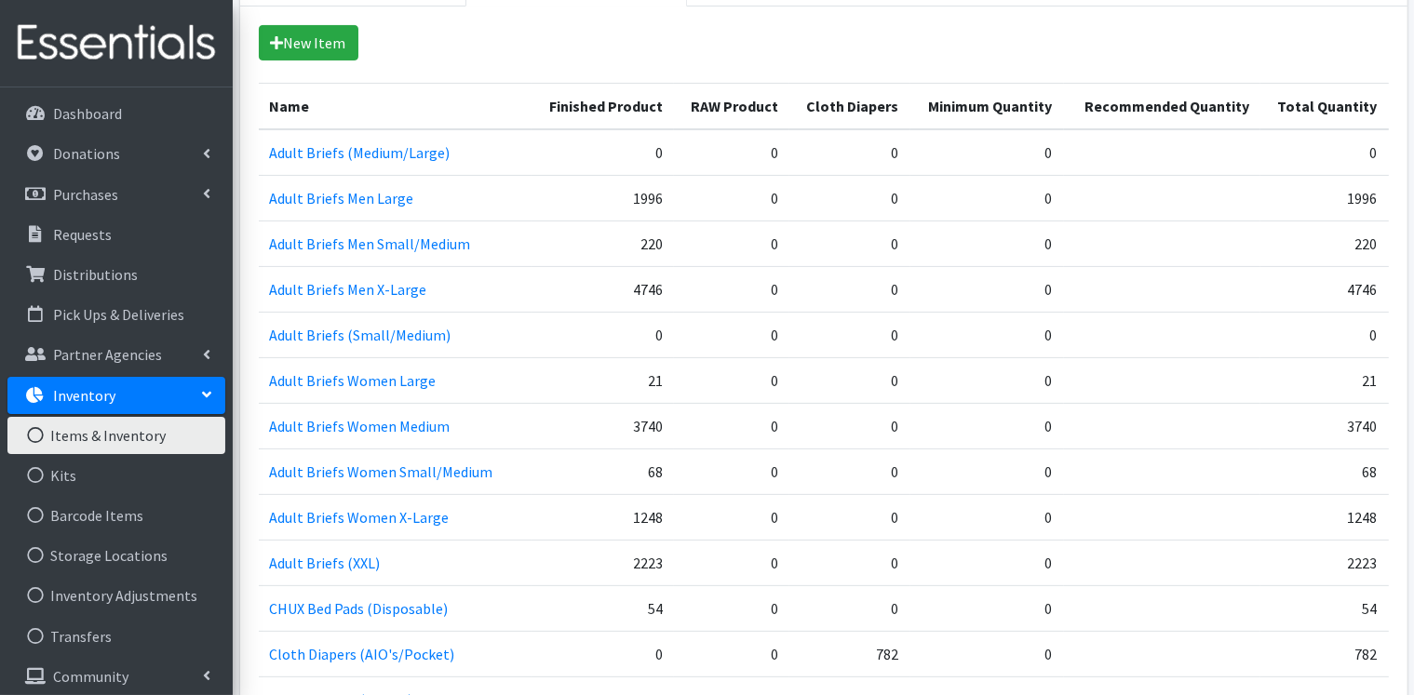
scroll to position [465, 0]
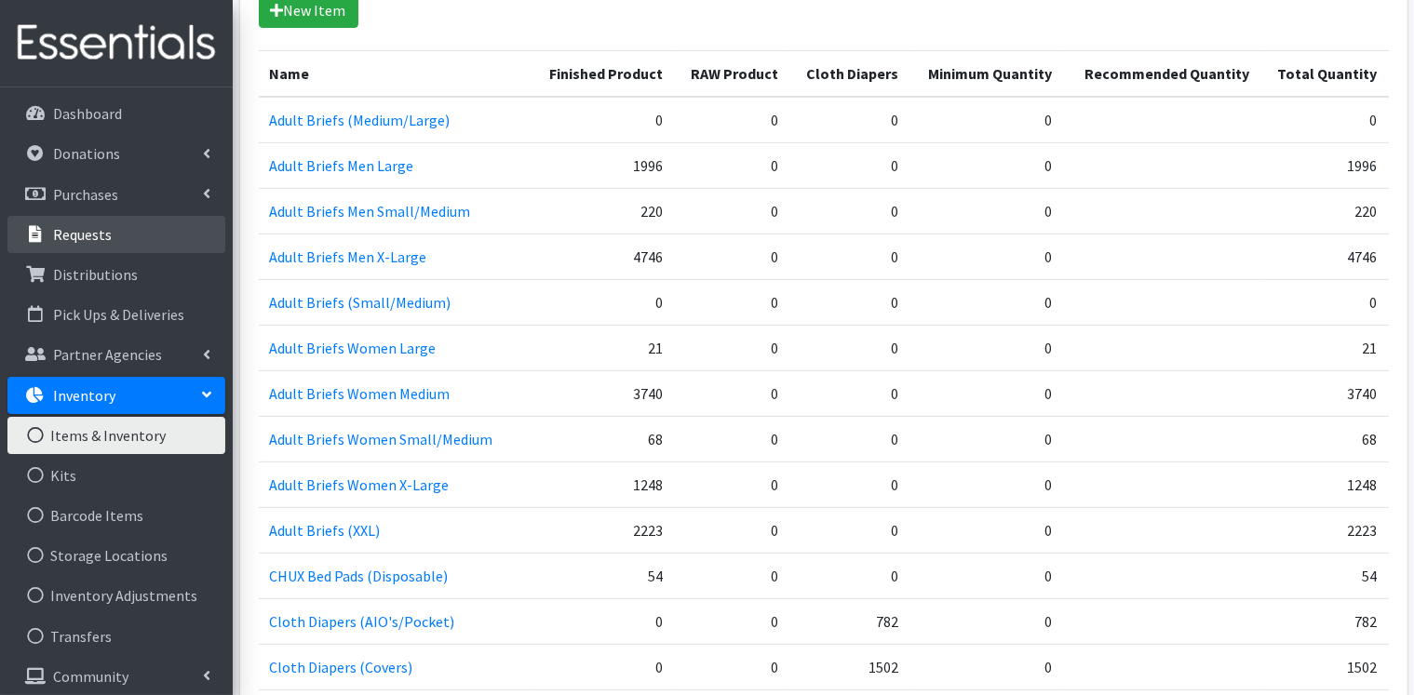
click at [83, 237] on p "Requests" at bounding box center [82, 234] width 59 height 19
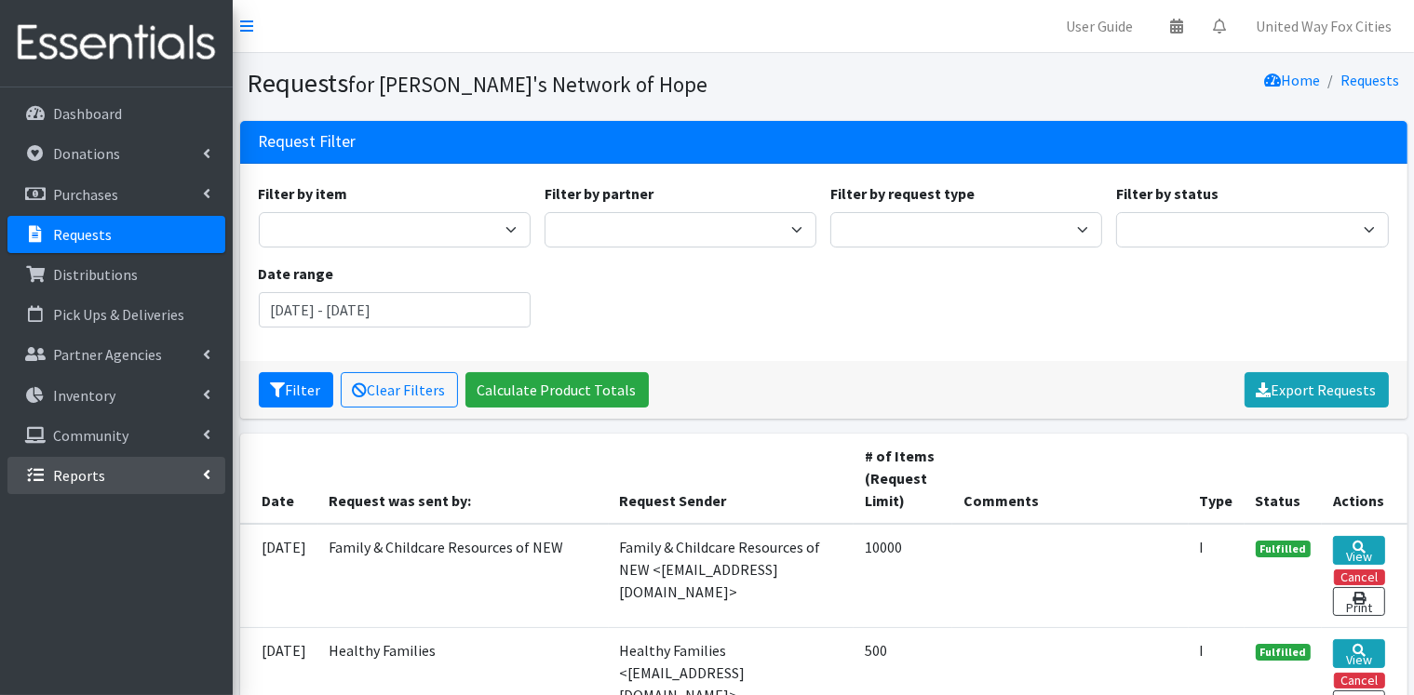
click at [208, 468] on icon at bounding box center [206, 474] width 7 height 15
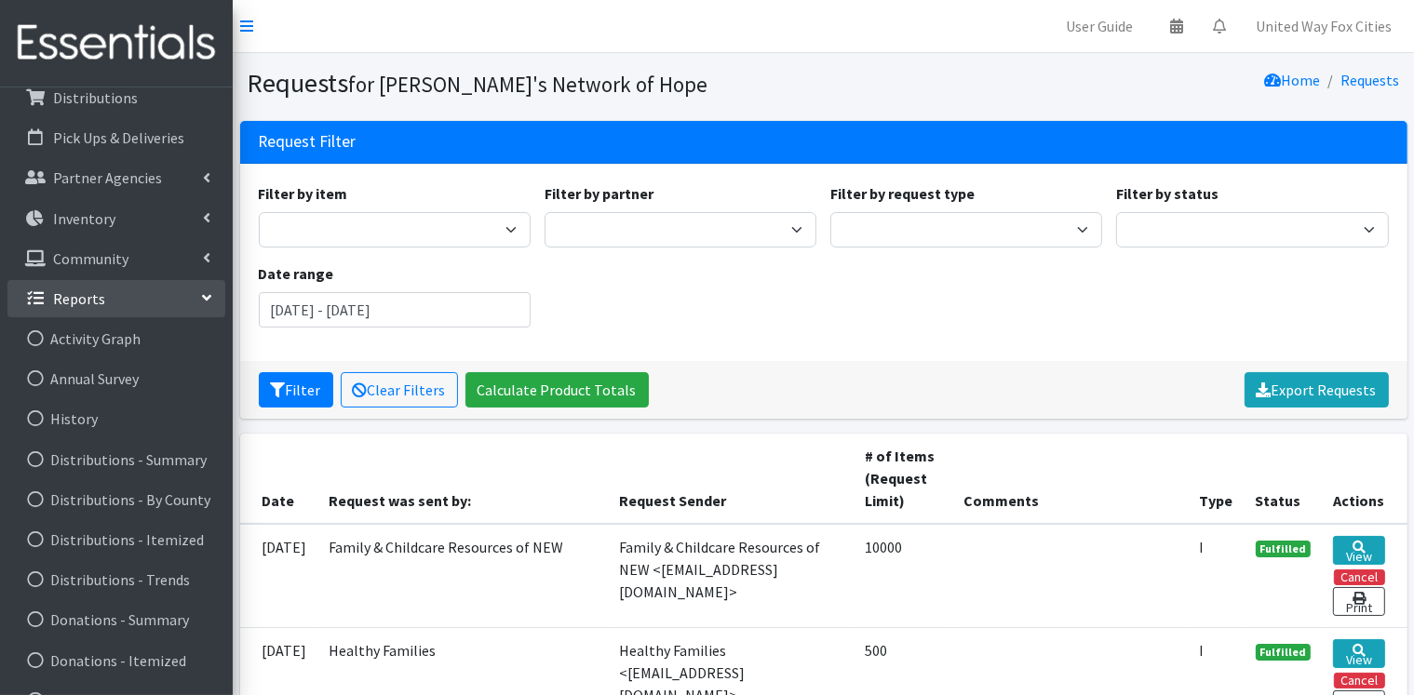
scroll to position [50, 0]
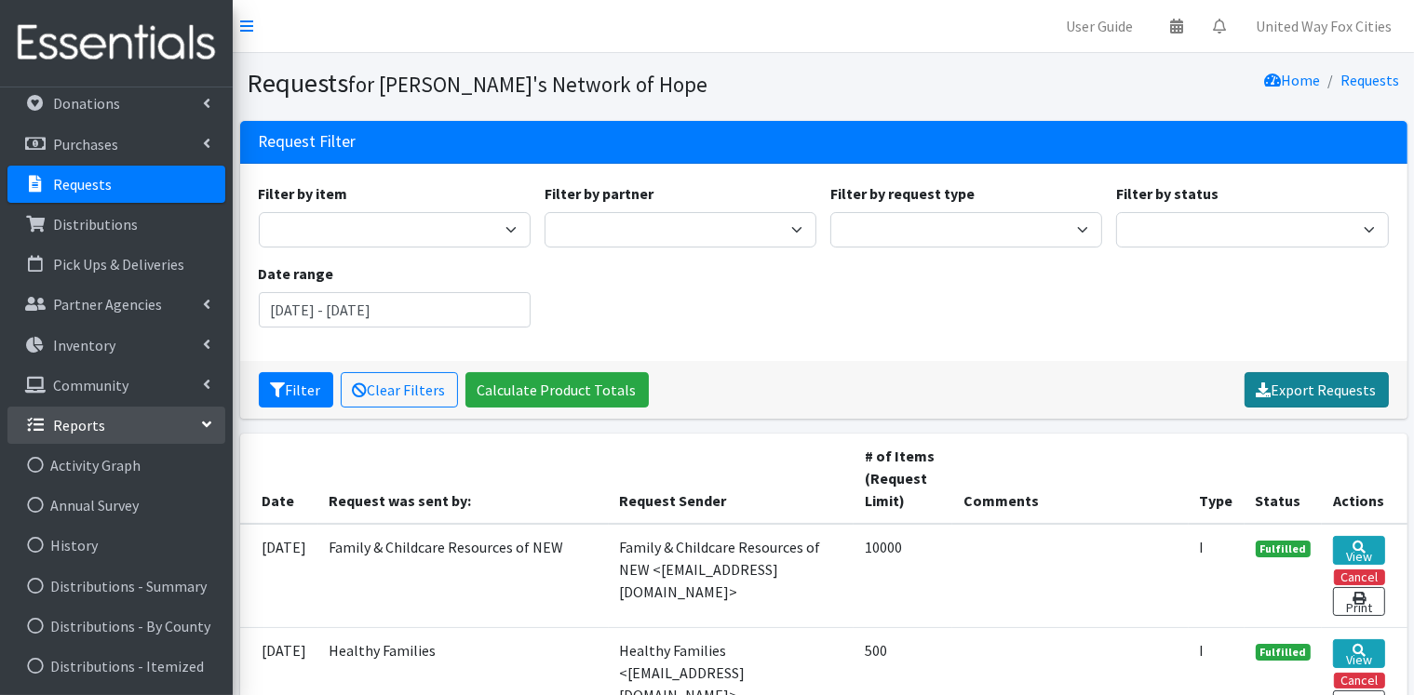
click at [1307, 393] on link "Export Requests" at bounding box center [1316, 389] width 144 height 35
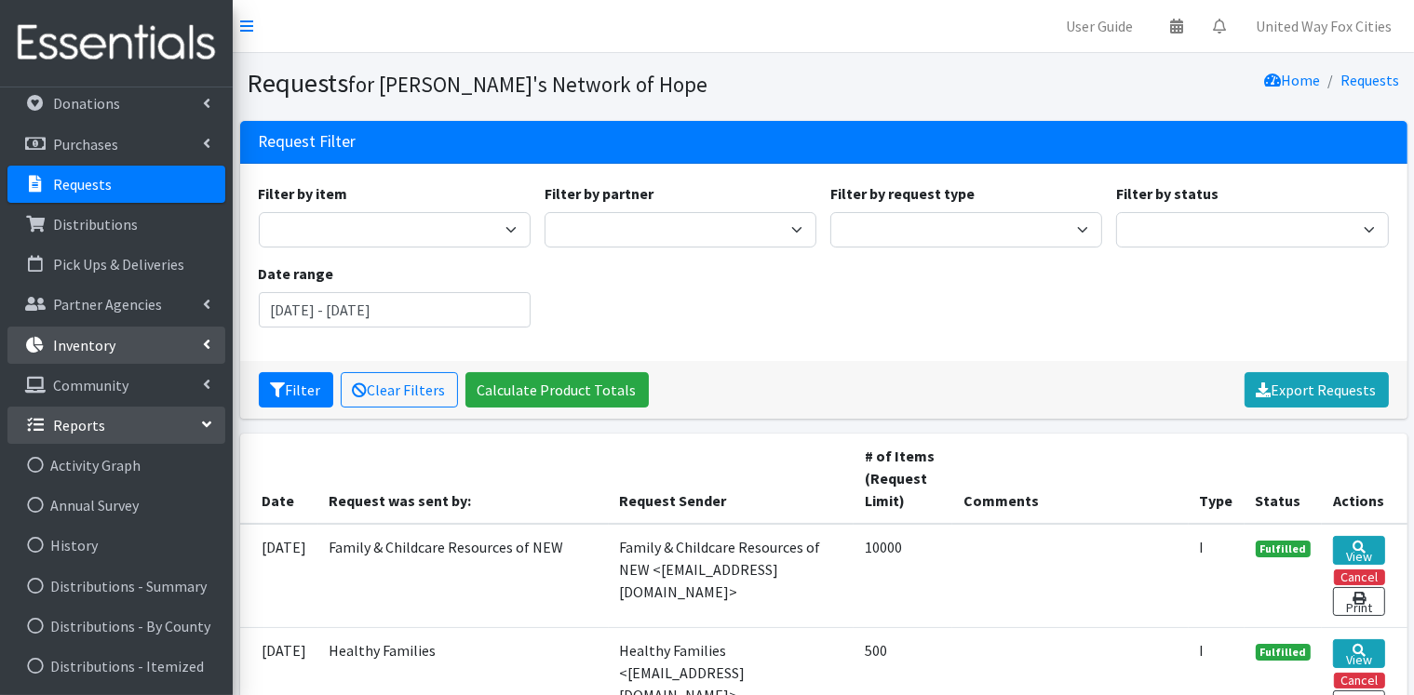
click at [201, 348] on link "Inventory" at bounding box center [116, 345] width 218 height 37
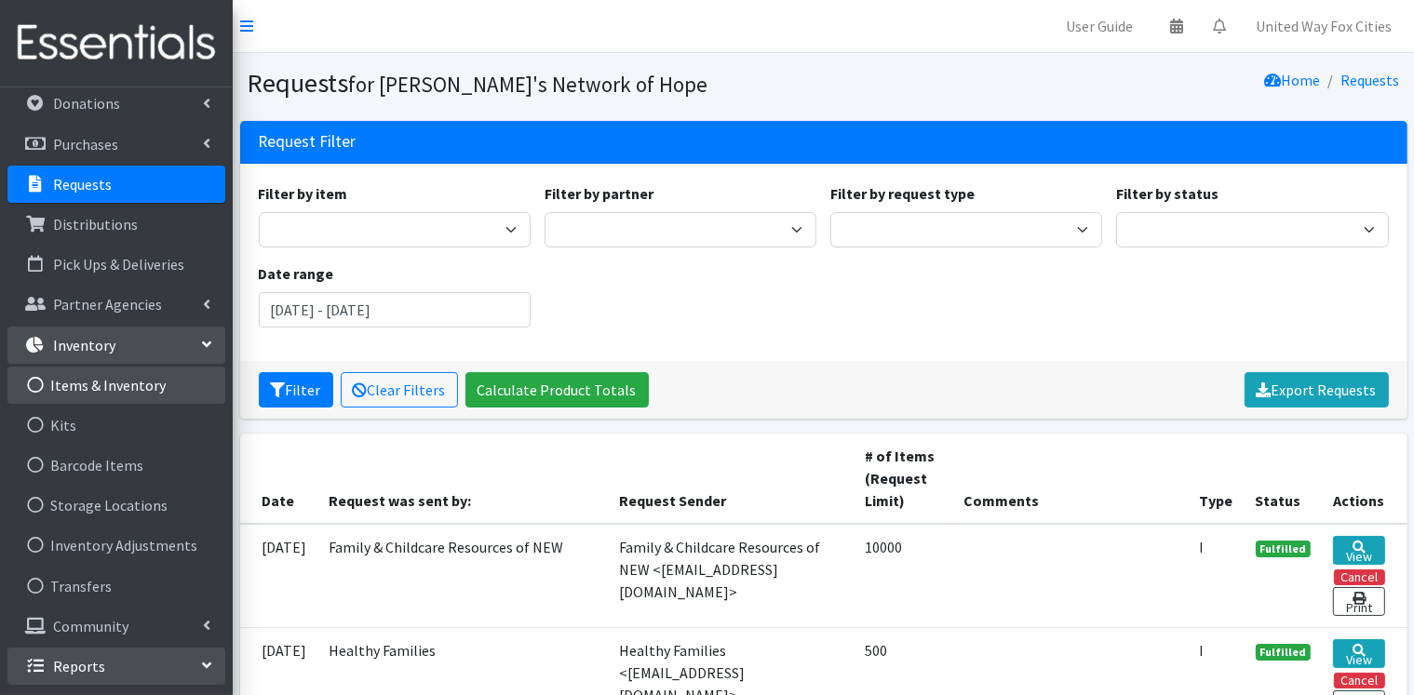
click at [153, 382] on link "Items & Inventory" at bounding box center [116, 385] width 218 height 37
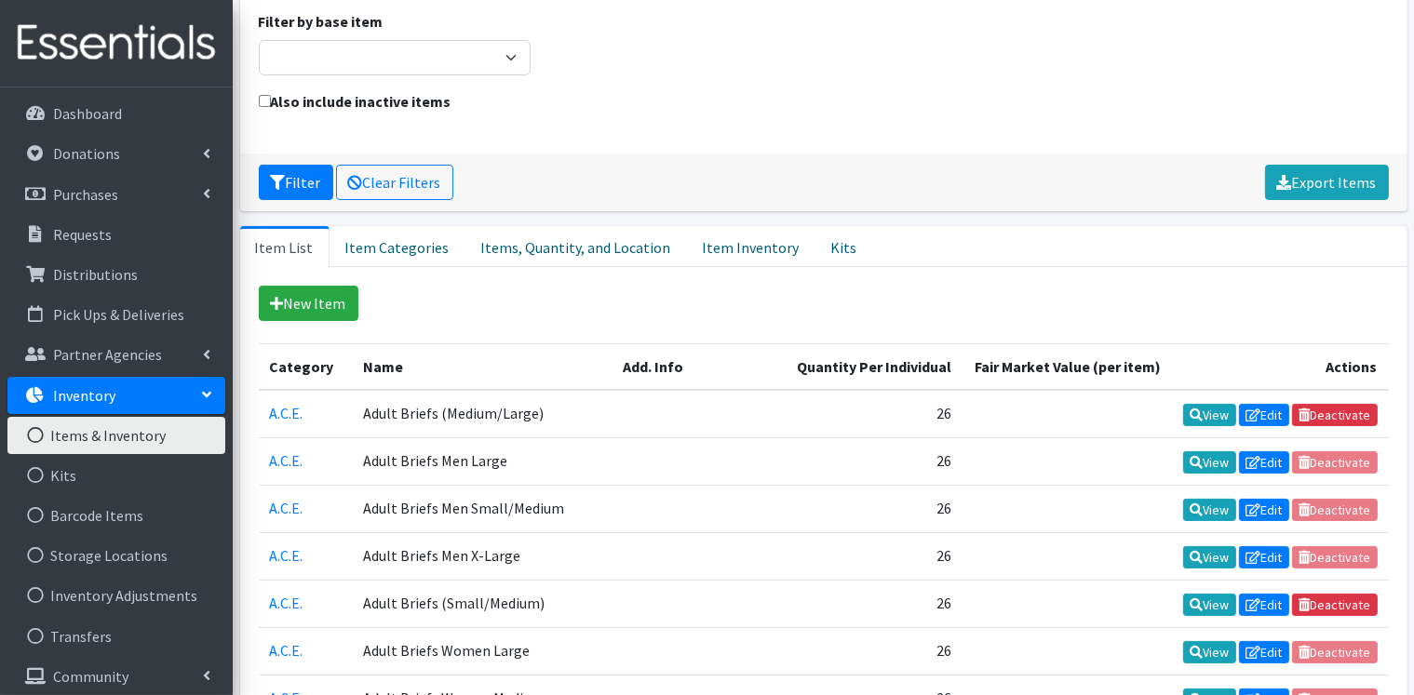
scroll to position [186, 0]
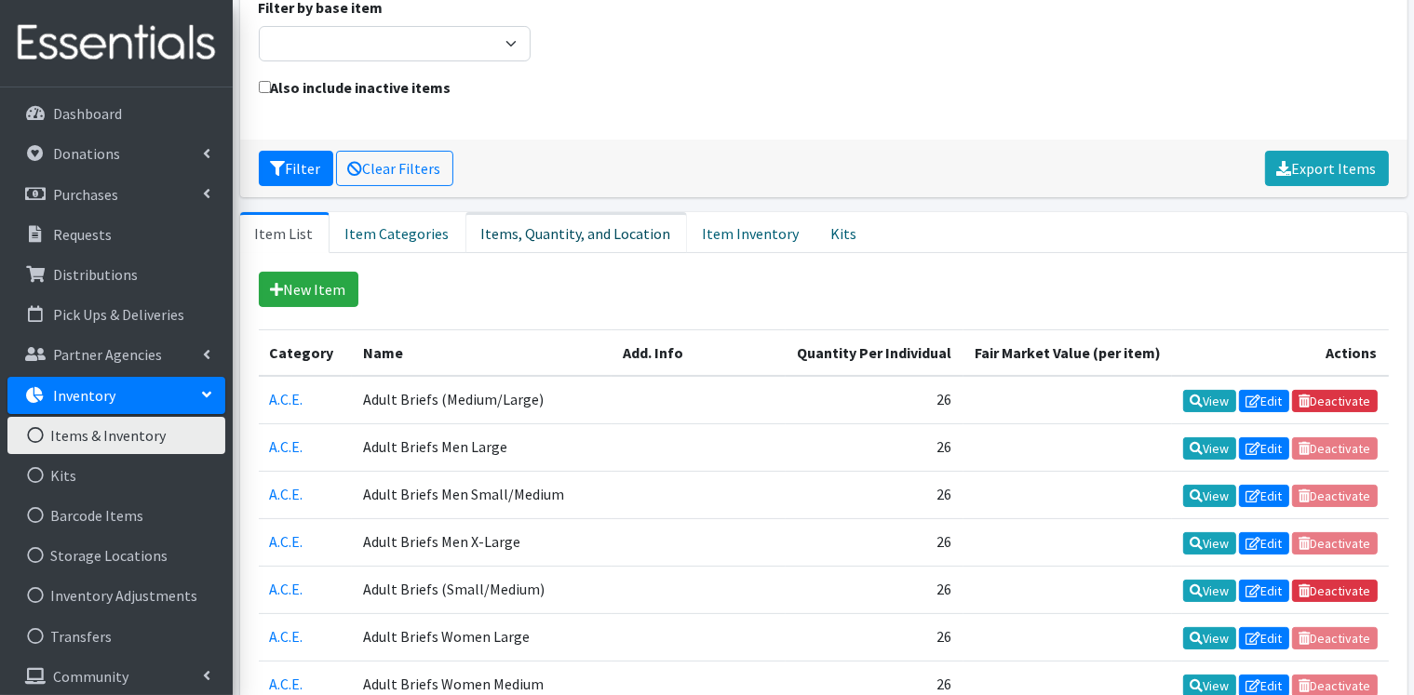
click at [557, 240] on link "Items, Quantity, and Location" at bounding box center [575, 232] width 221 height 41
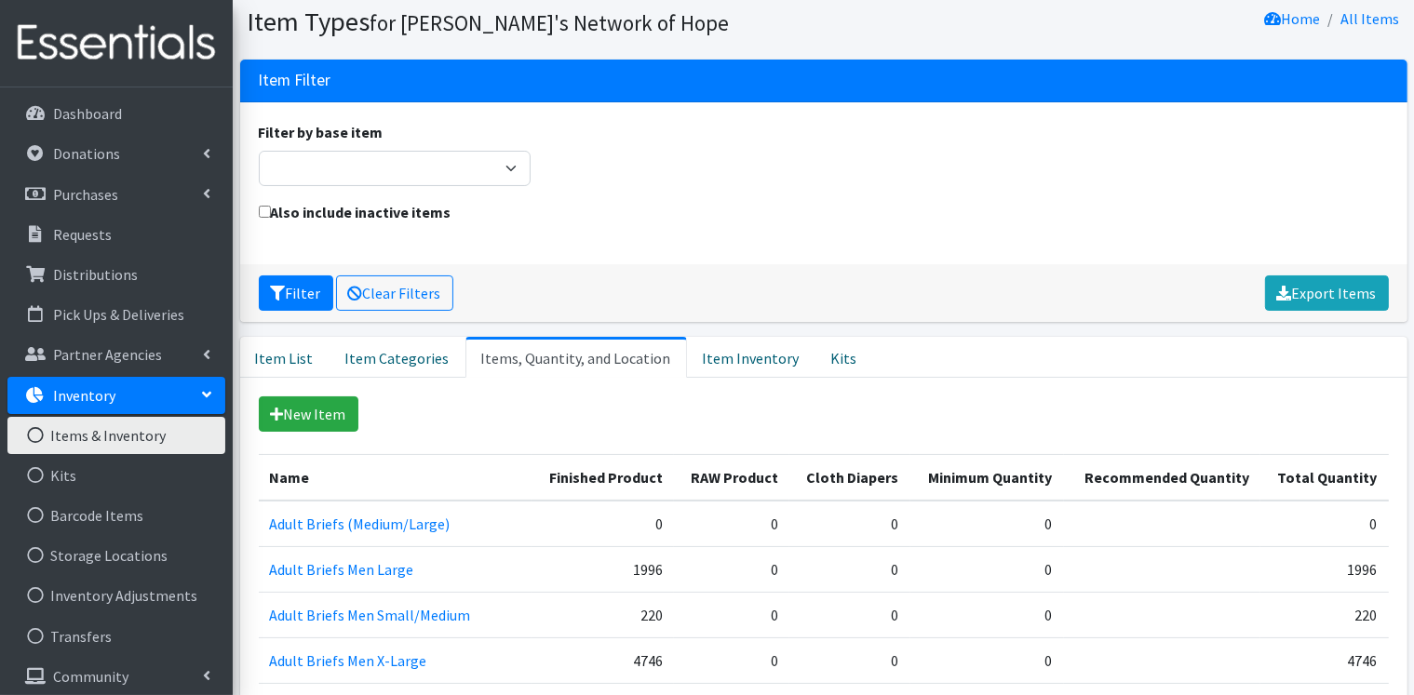
scroll to position [0, 0]
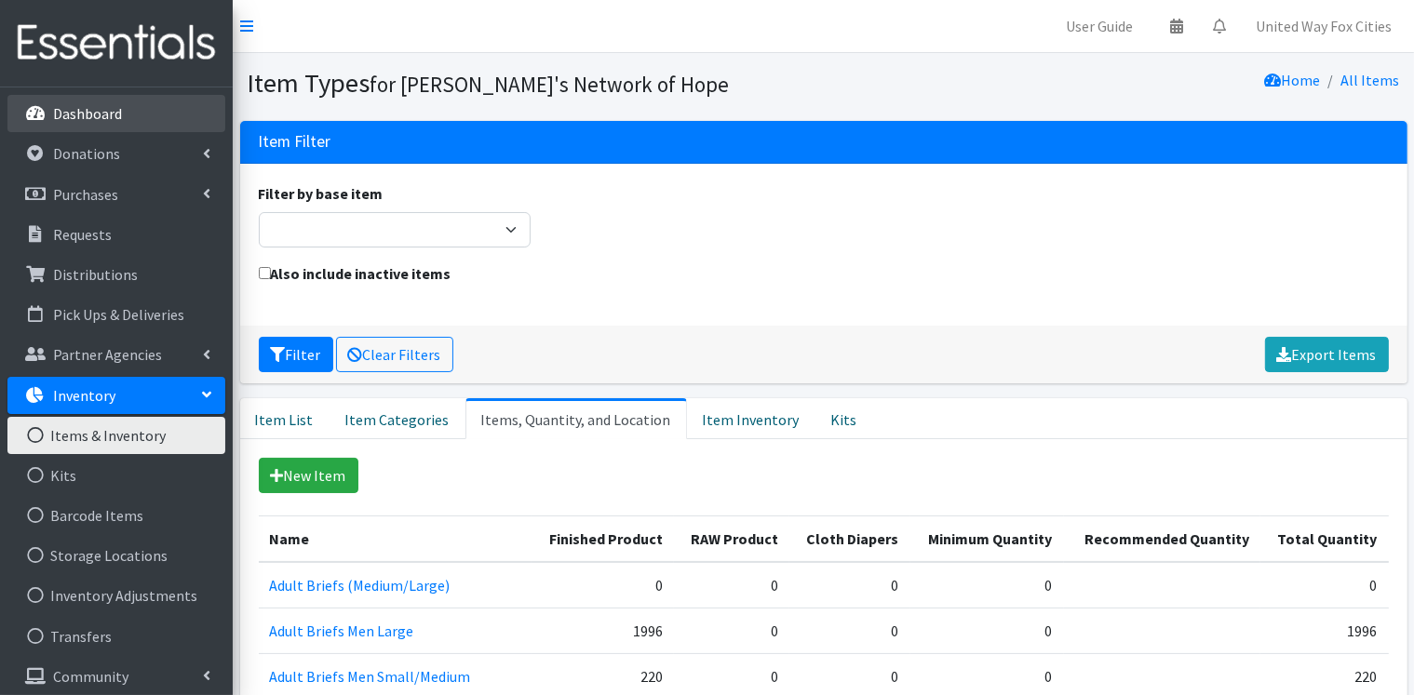
click at [89, 117] on p "Dashboard" at bounding box center [87, 113] width 69 height 19
